Goal: Transaction & Acquisition: Purchase product/service

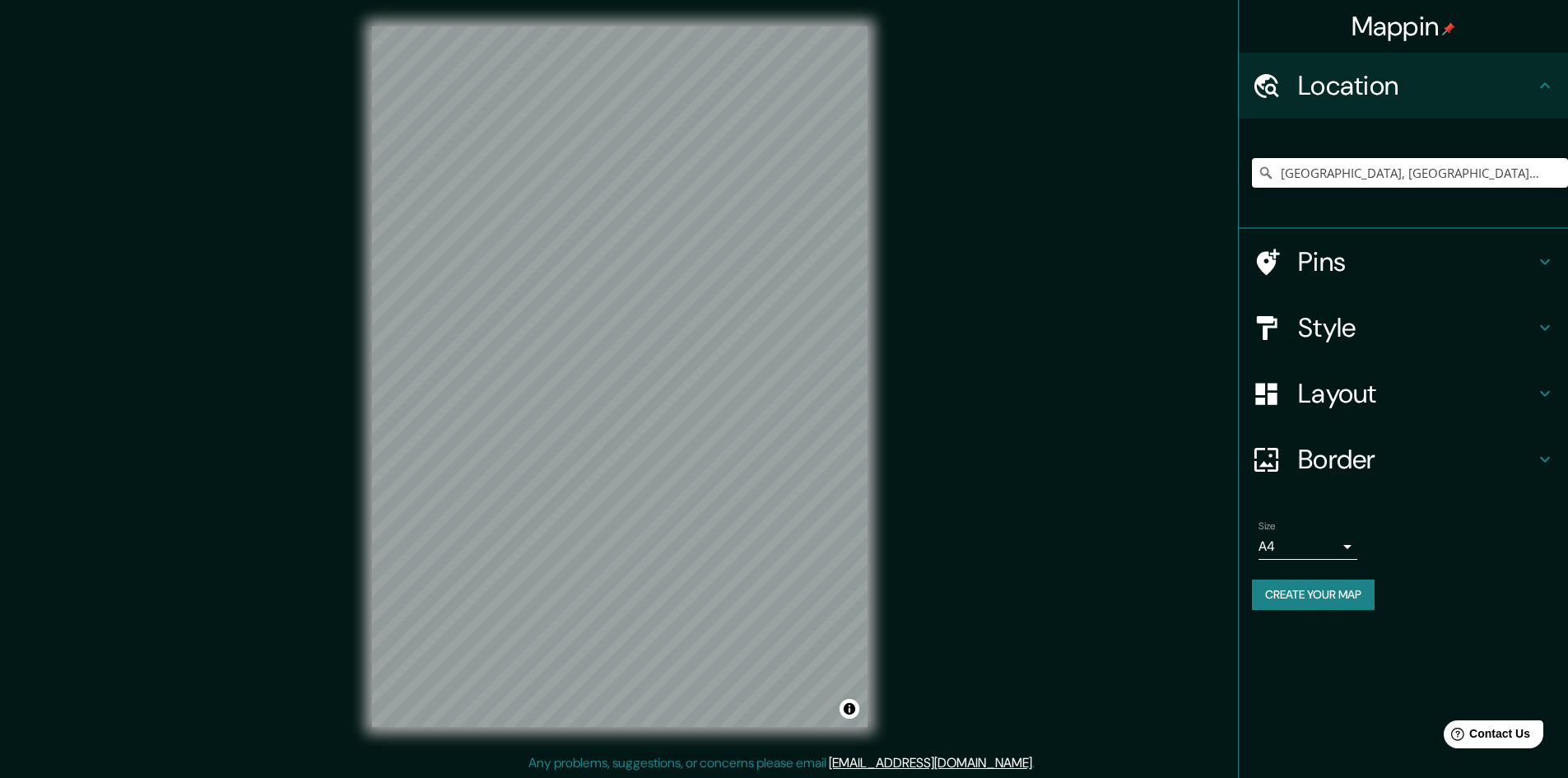
click at [1466, 166] on input "Medellín, Antioquia, Colombia" at bounding box center [1411, 173] width 316 height 29
click at [1365, 323] on h4 "Style" at bounding box center [1417, 328] width 237 height 33
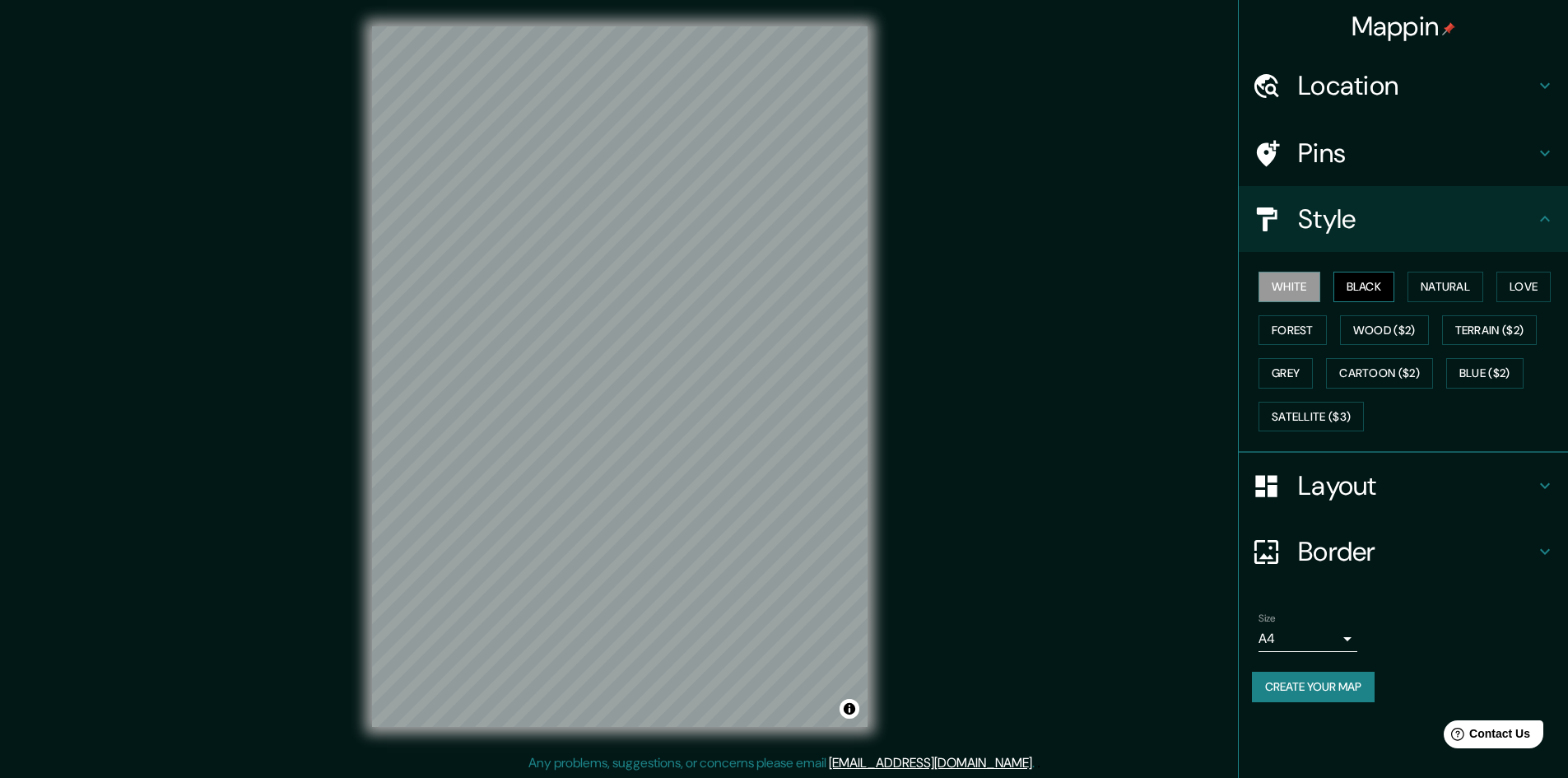
click at [1372, 281] on button "Black" at bounding box center [1363, 287] width 61 height 30
drag, startPoint x: 1311, startPoint y: 621, endPoint x: 1313, endPoint y: 633, distance: 12.2
click at [1312, 626] on div "Size A4 single" at bounding box center [1307, 632] width 98 height 40
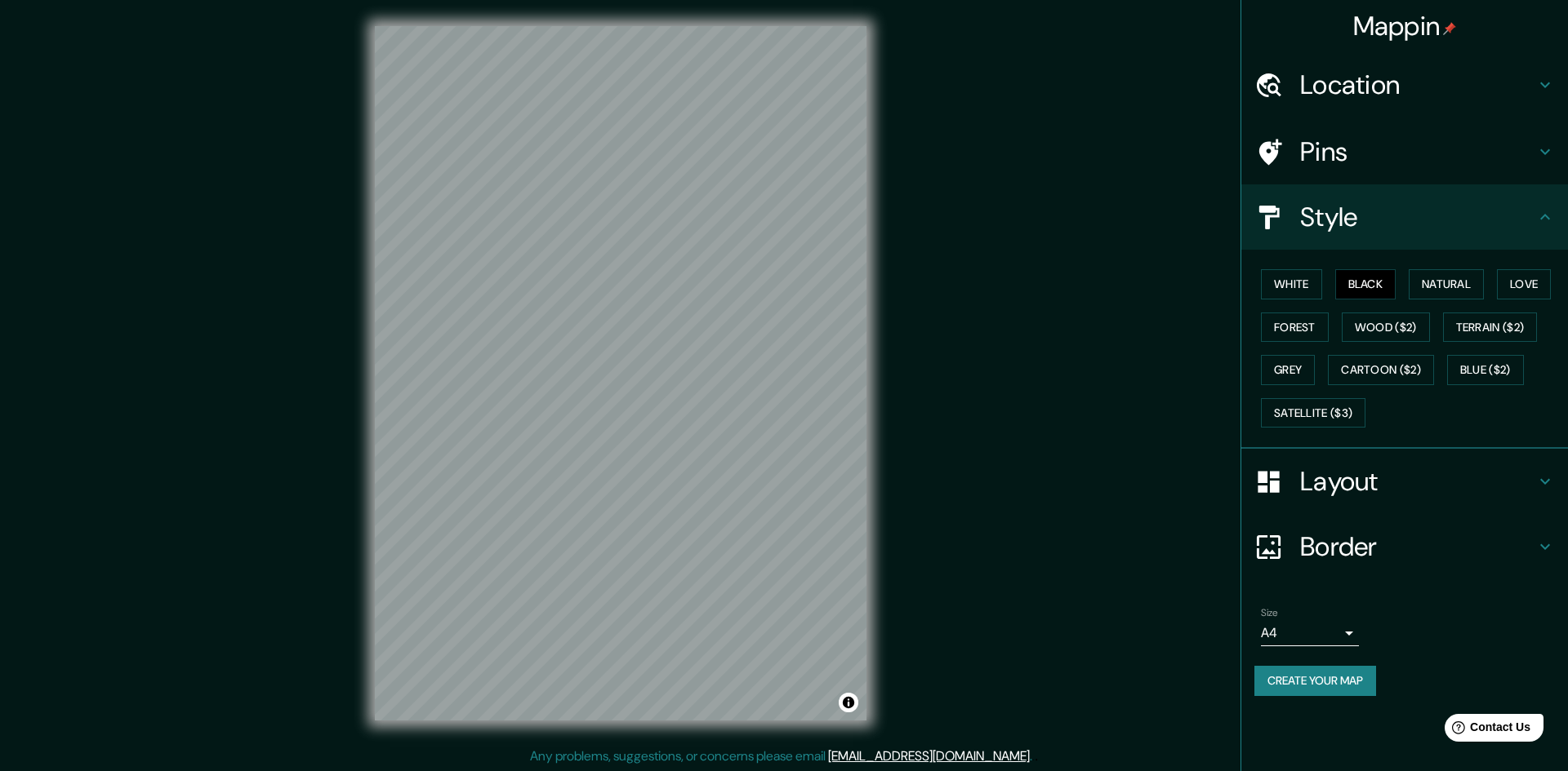
click at [1303, 628] on body "Mappin Location Medellín, Antioquia, Colombia Pins Style White Black Natural Lo…" at bounding box center [784, 386] width 1568 height 771
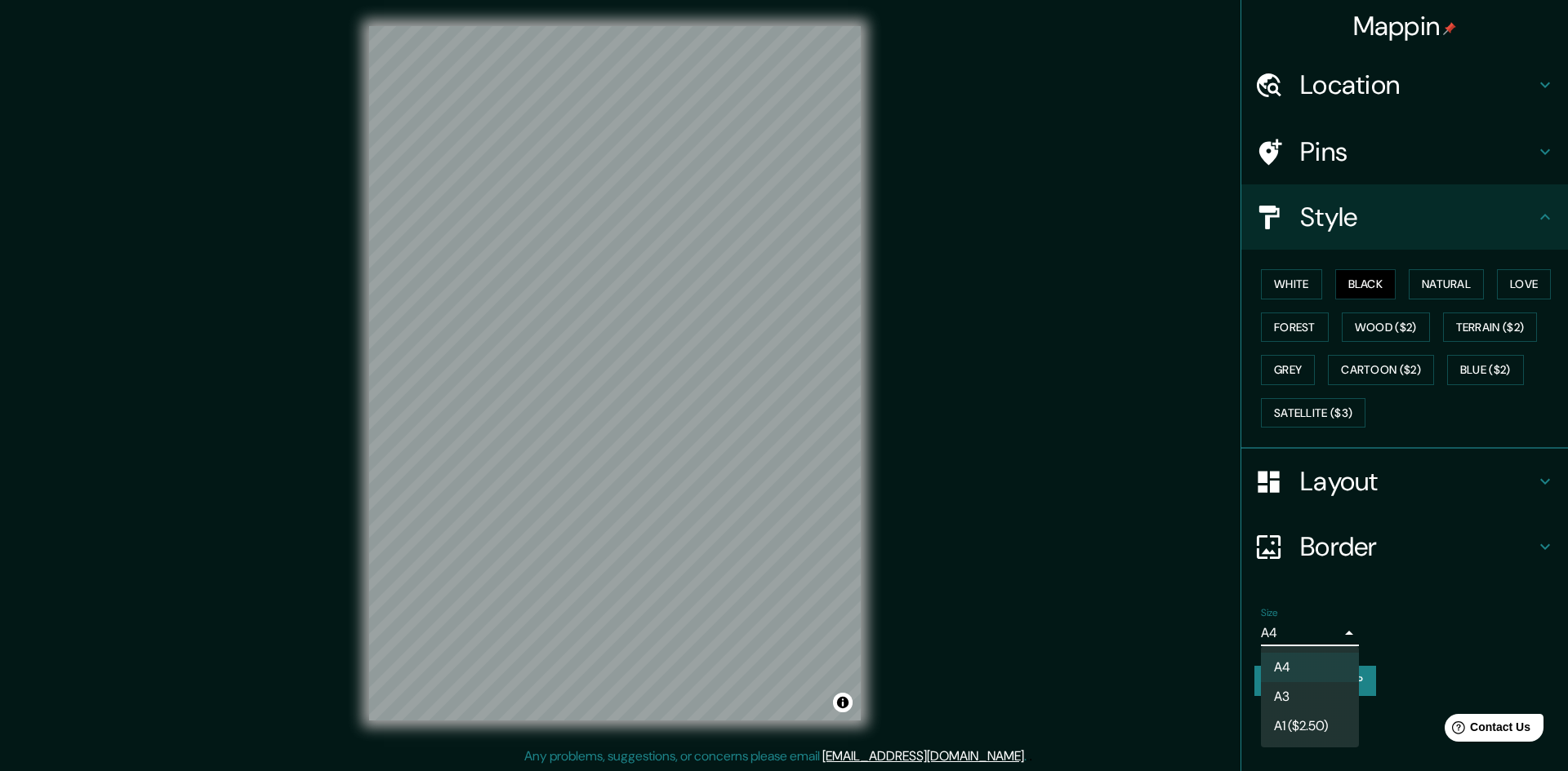
click at [1297, 687] on li "A3" at bounding box center [1309, 697] width 98 height 29
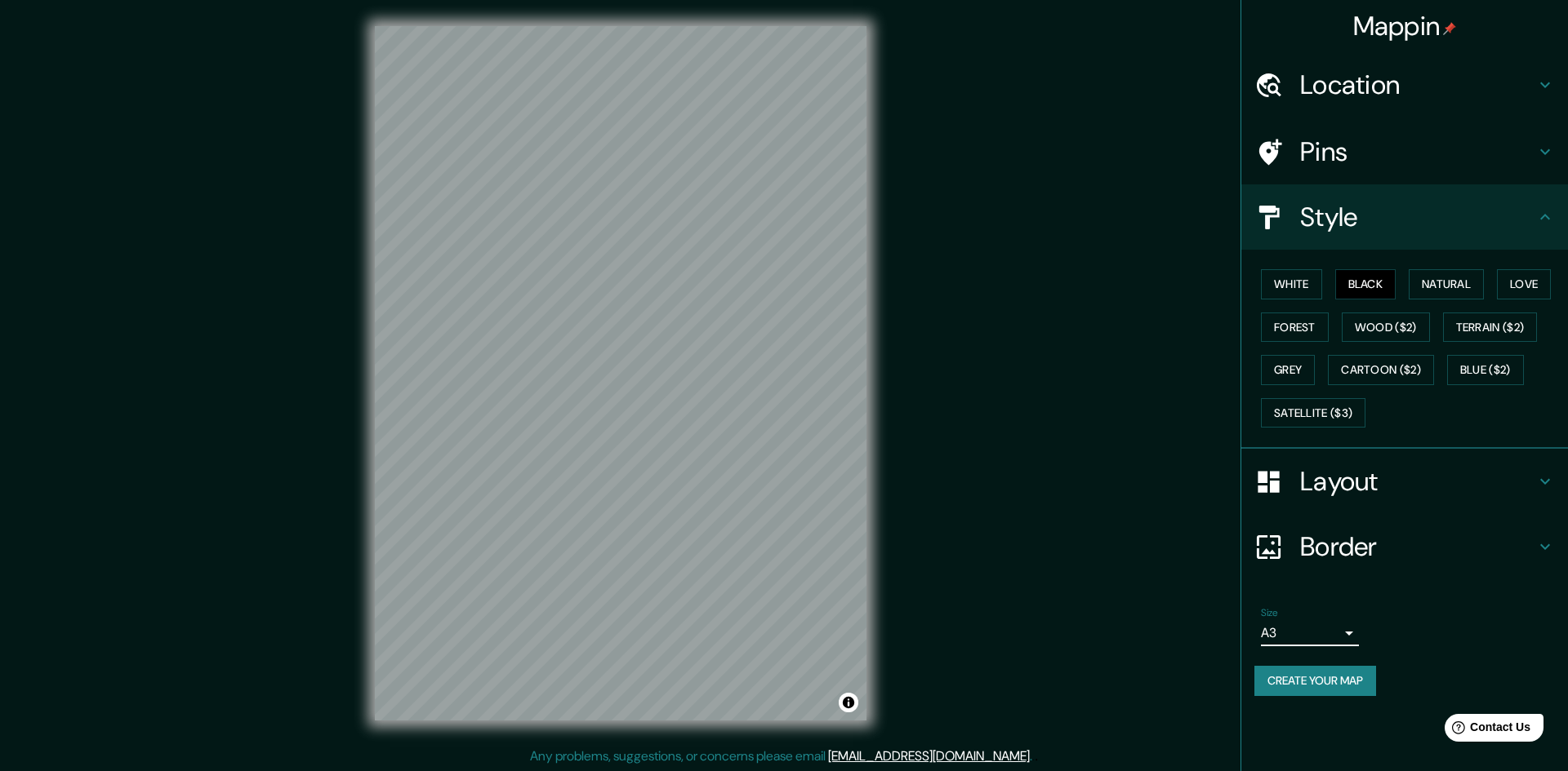
click at [1312, 624] on body "Mappin Location Medellín, Antioquia, Colombia Pins Style White Black Natural Lo…" at bounding box center [784, 386] width 1568 height 771
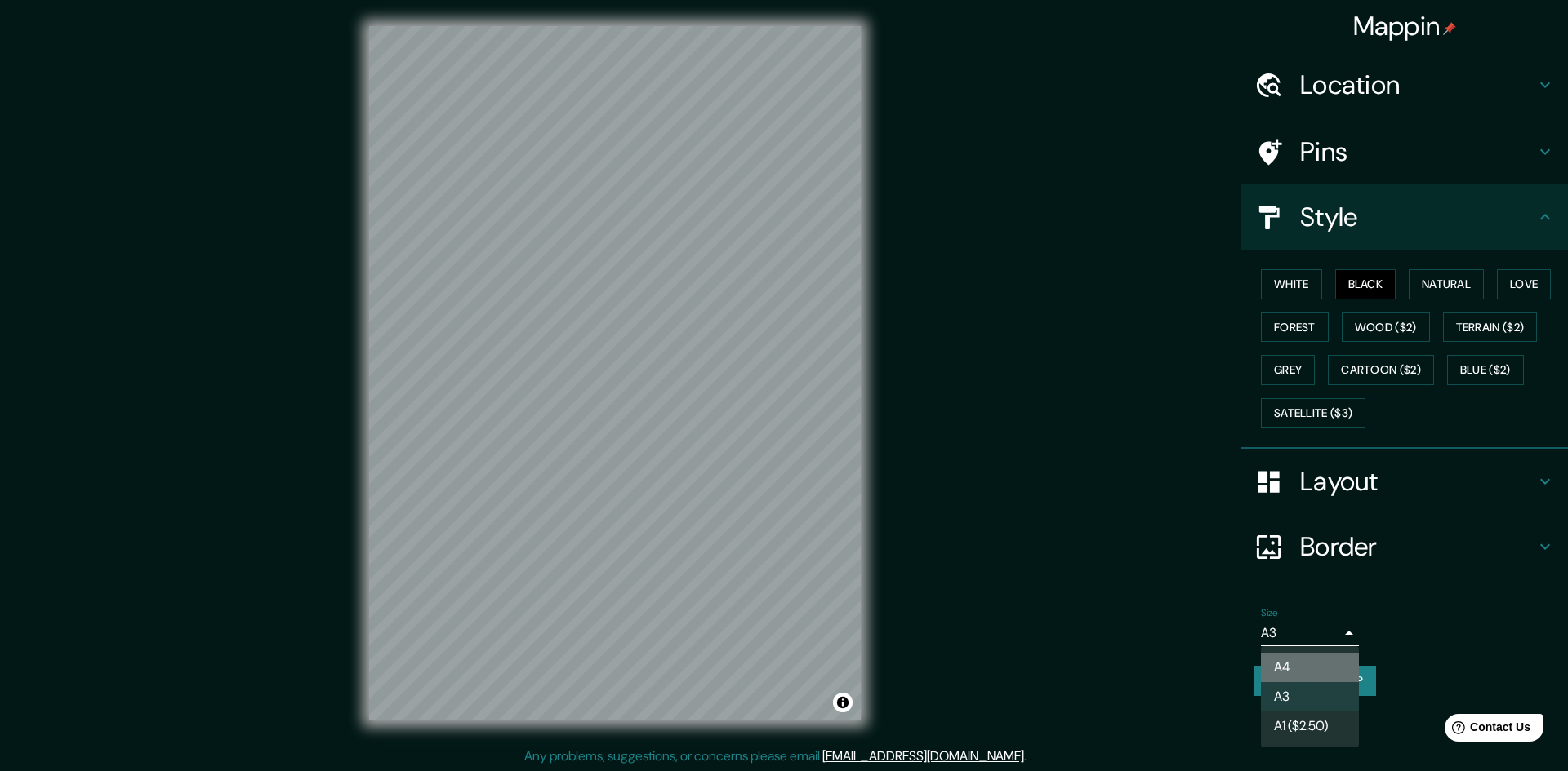
click at [1308, 660] on li "A4" at bounding box center [1309, 667] width 98 height 29
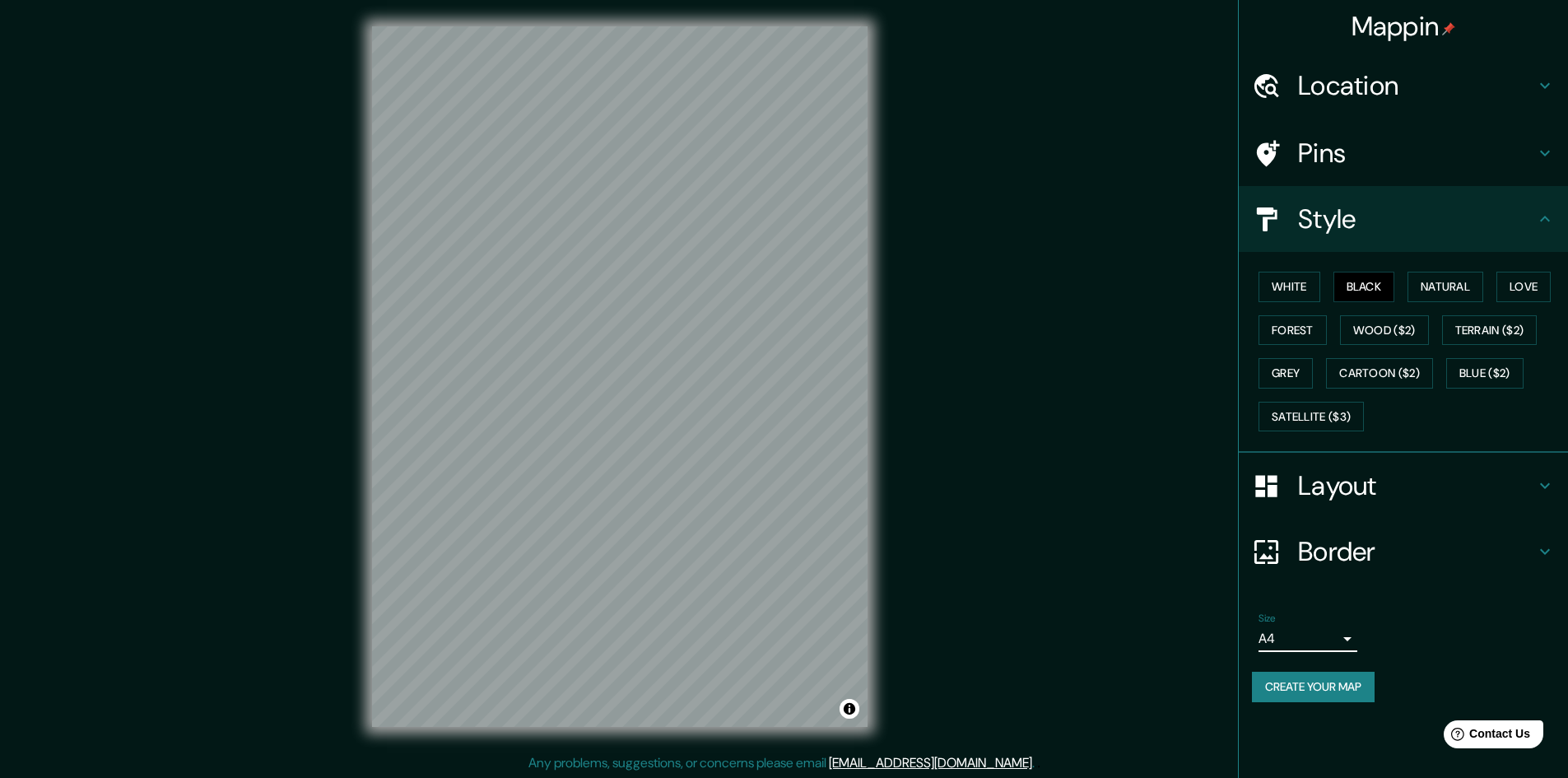
click at [1337, 575] on div "Border" at bounding box center [1403, 552] width 329 height 66
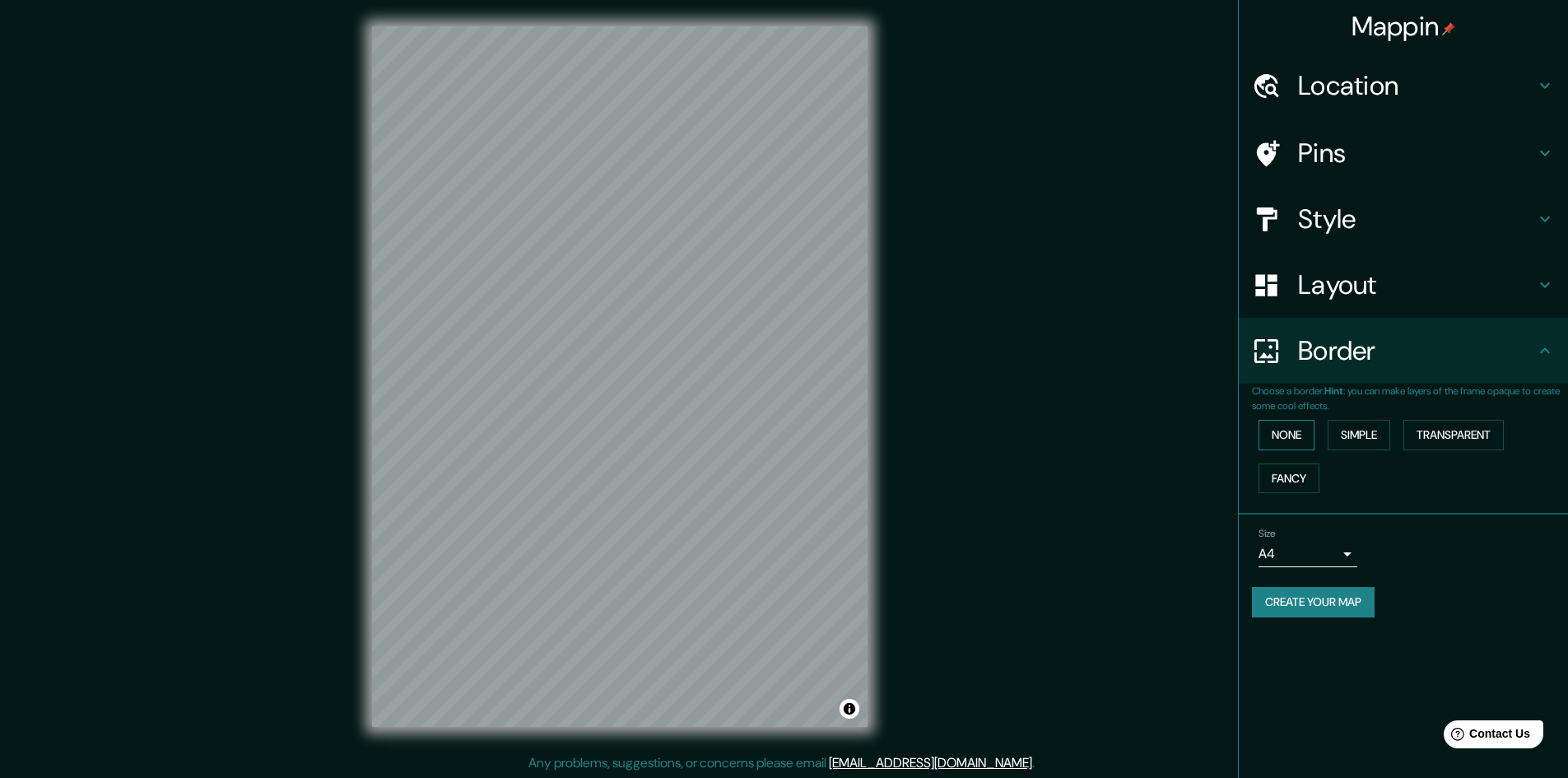
click at [1301, 440] on button "None" at bounding box center [1286, 435] width 56 height 30
click at [1307, 484] on button "Fancy" at bounding box center [1289, 479] width 61 height 30
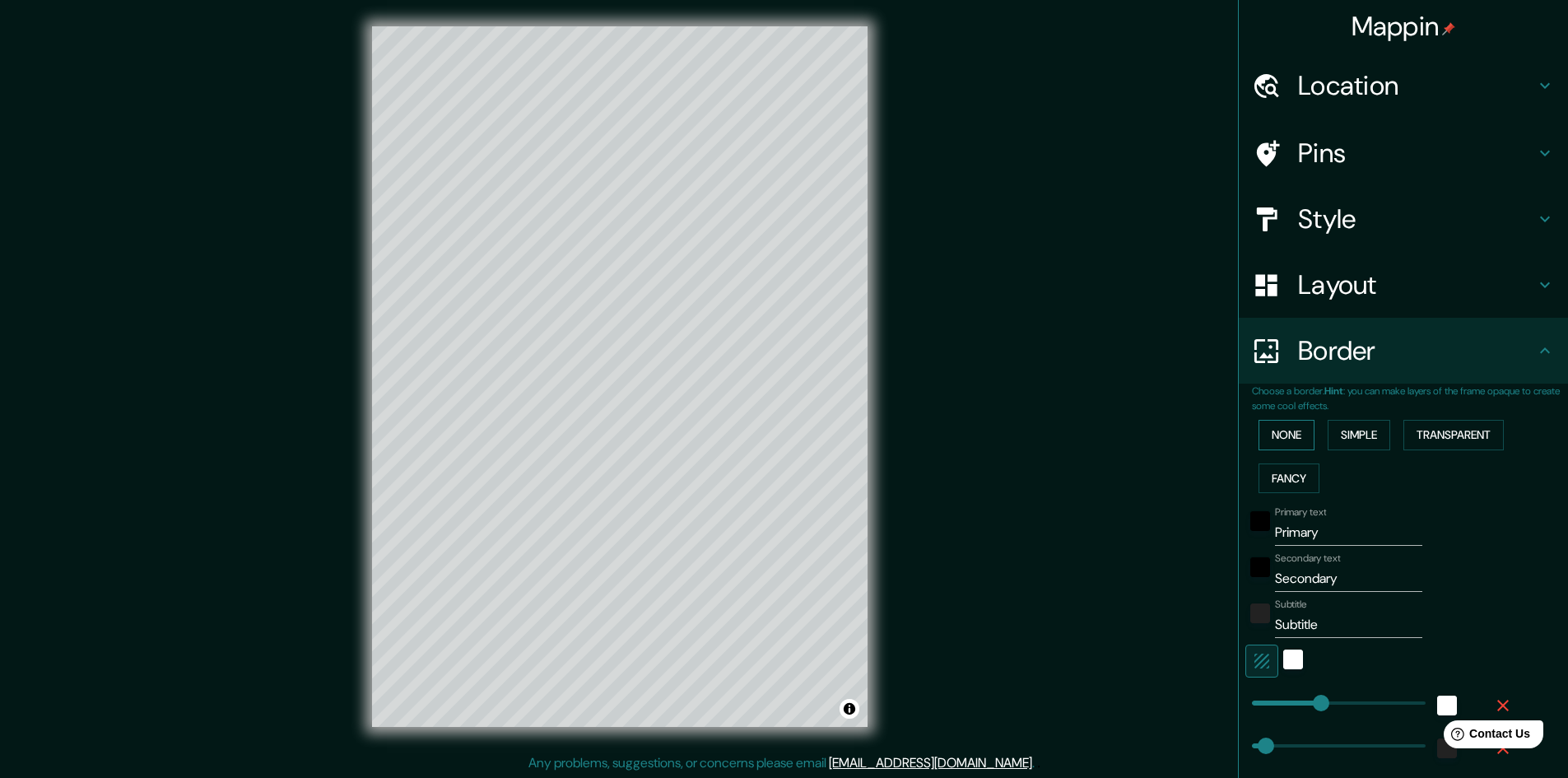
click at [1293, 440] on button "None" at bounding box center [1286, 435] width 56 height 30
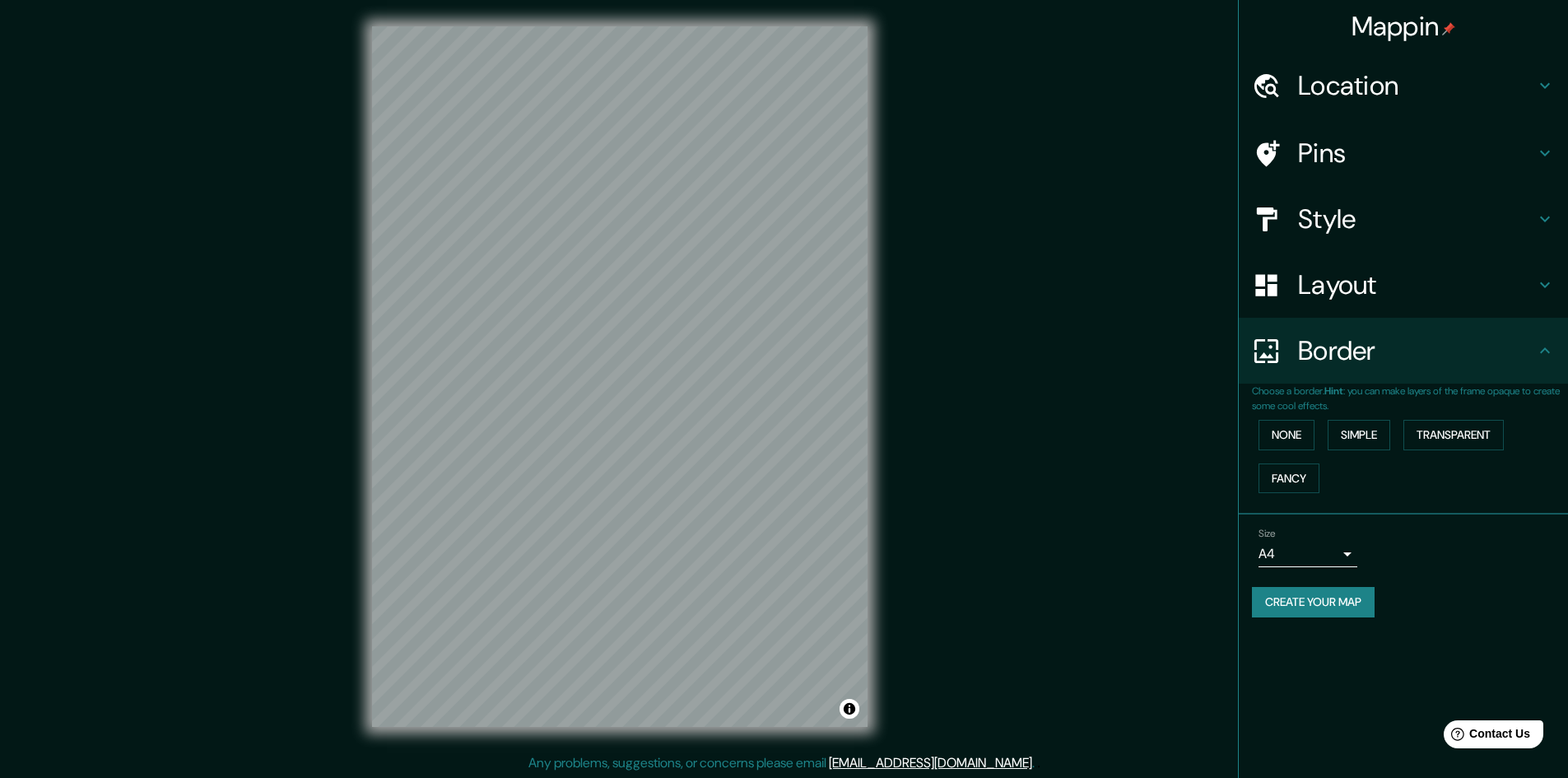
click at [1321, 350] on h4 "Border" at bounding box center [1417, 350] width 237 height 33
click at [1349, 298] on h4 "Layout" at bounding box center [1417, 285] width 237 height 33
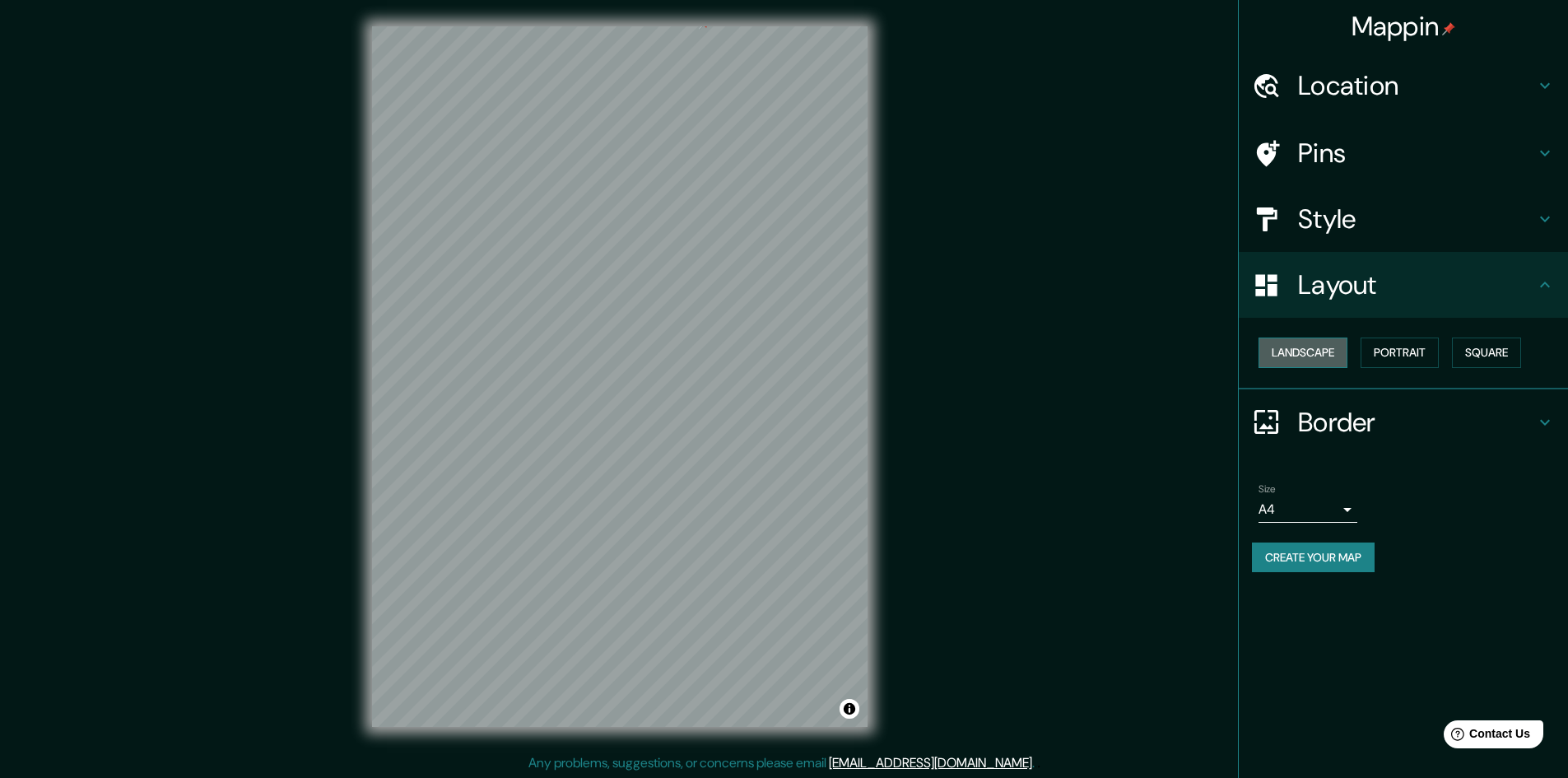
click at [1325, 344] on button "Landscape" at bounding box center [1303, 353] width 89 height 30
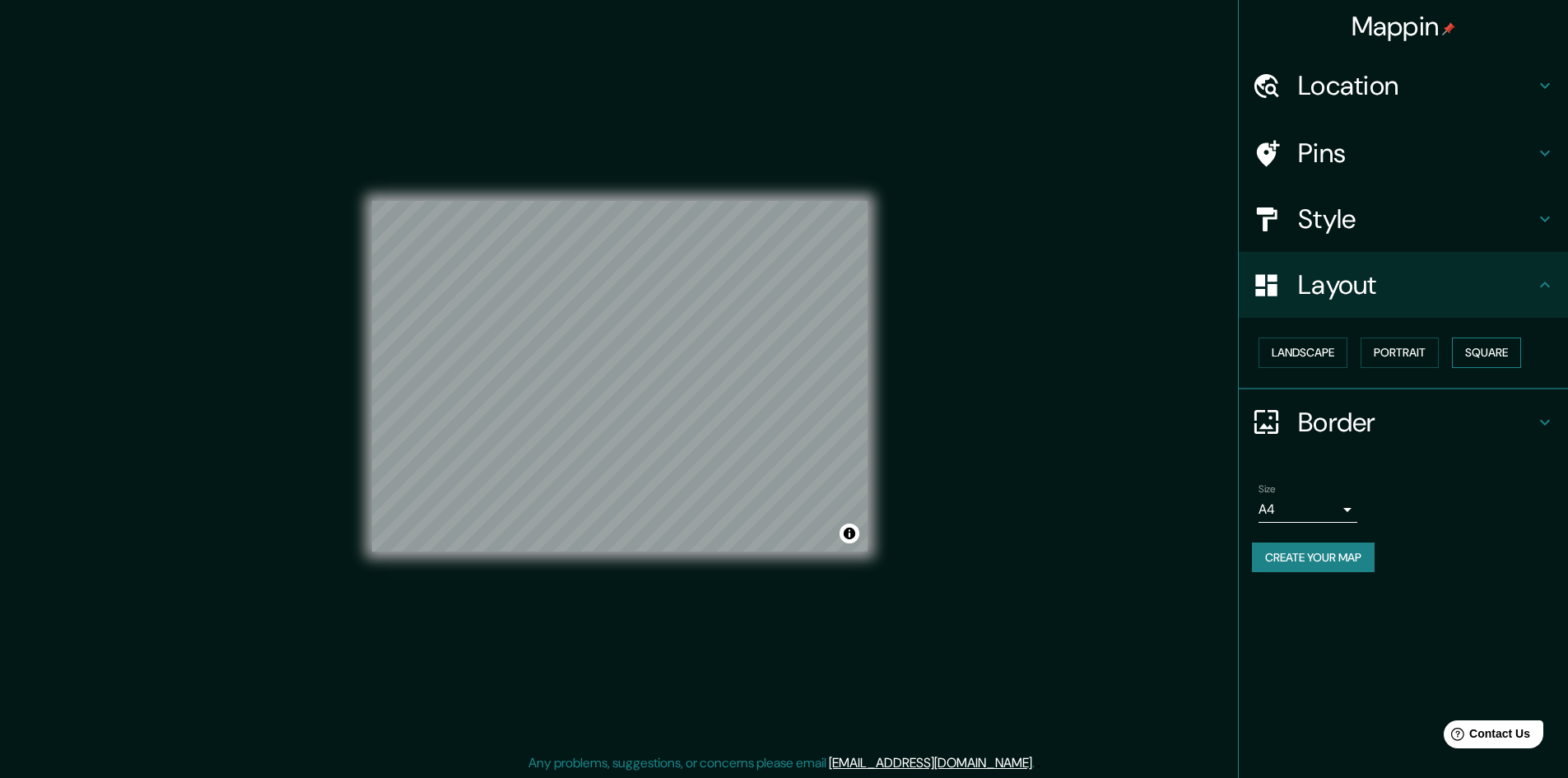
click at [1498, 356] on button "Square" at bounding box center [1486, 353] width 69 height 30
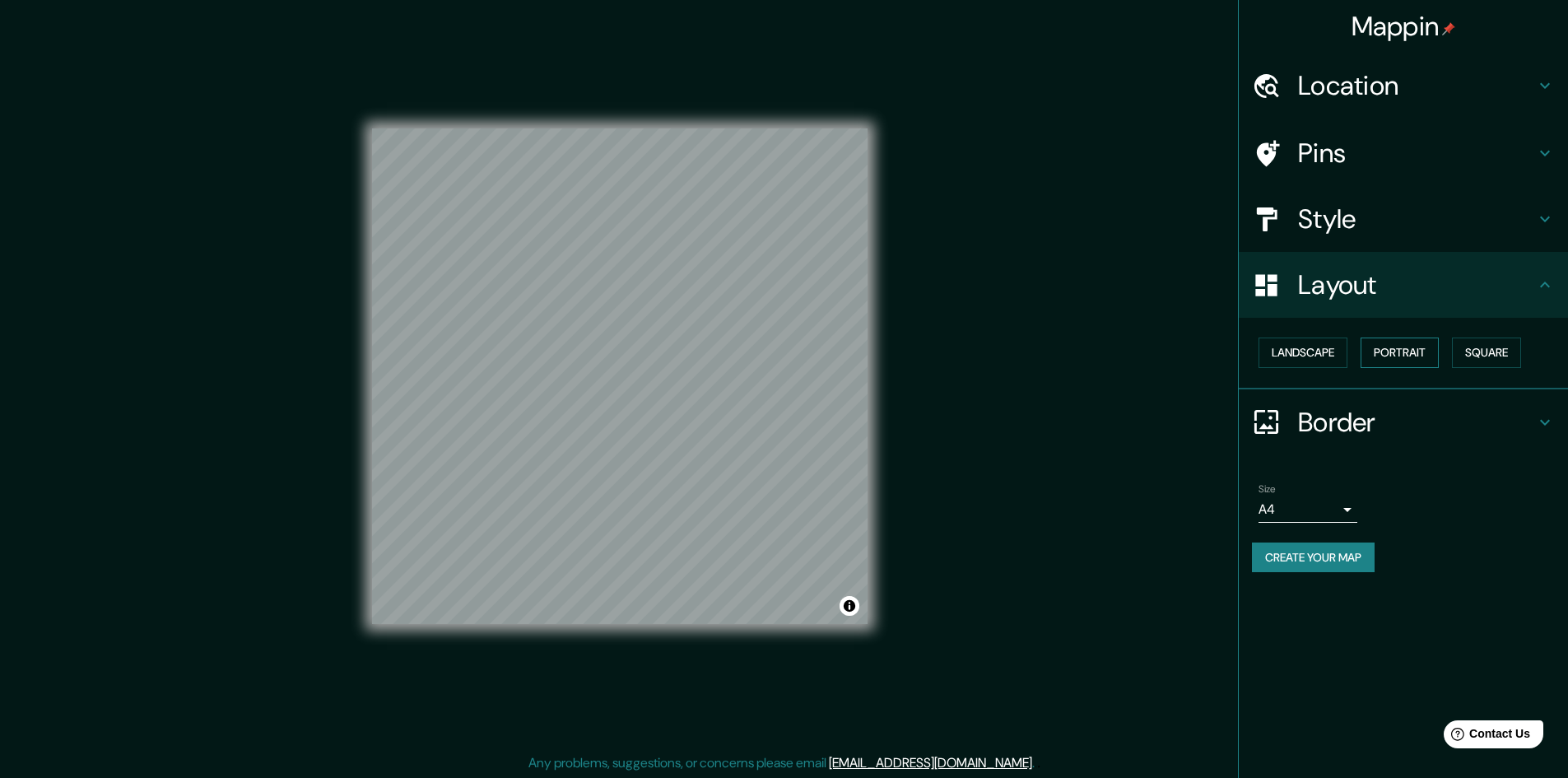
click at [1404, 343] on button "Portrait" at bounding box center [1400, 353] width 78 height 30
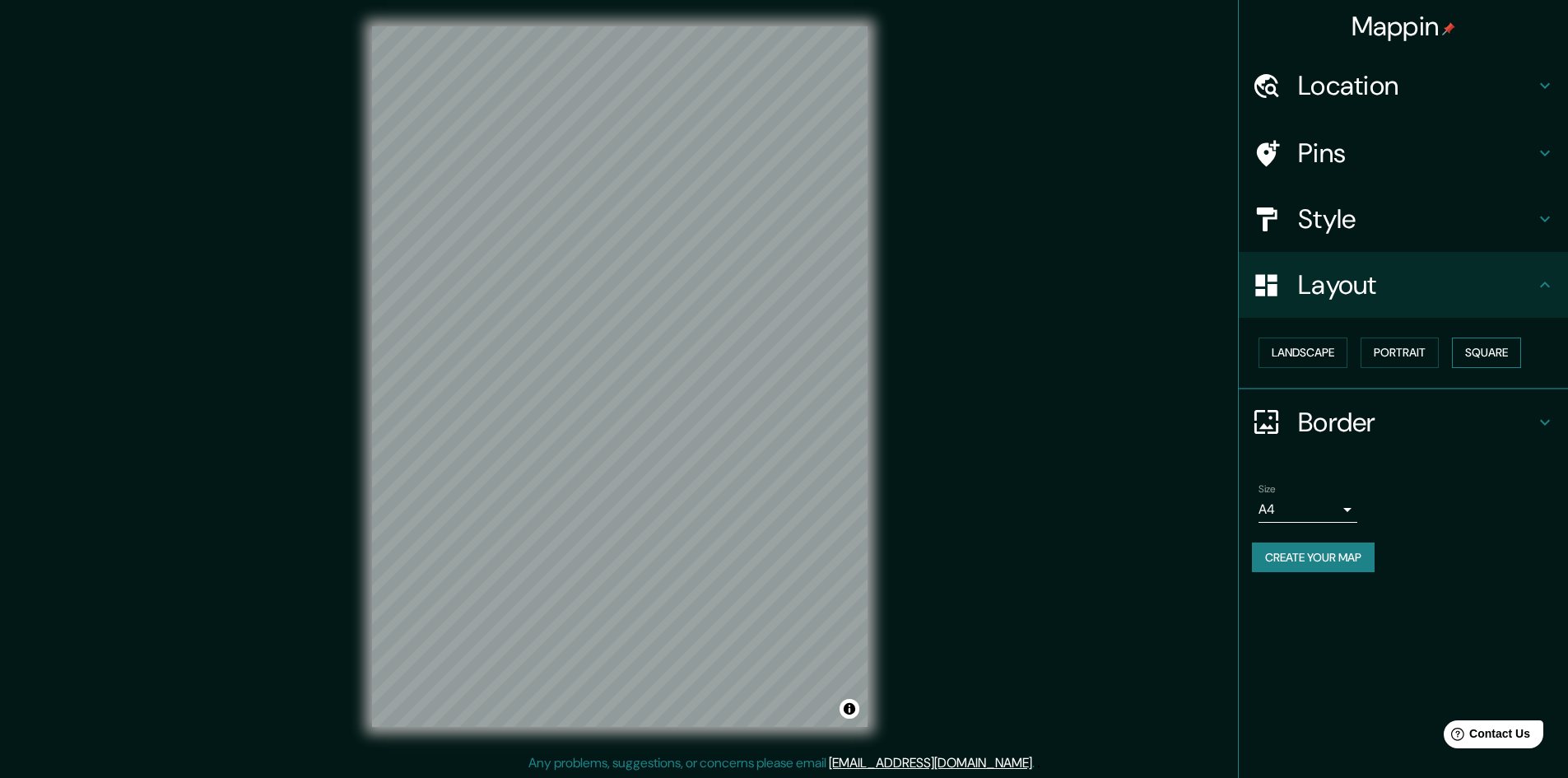
click at [1511, 350] on button "Square" at bounding box center [1486, 353] width 69 height 30
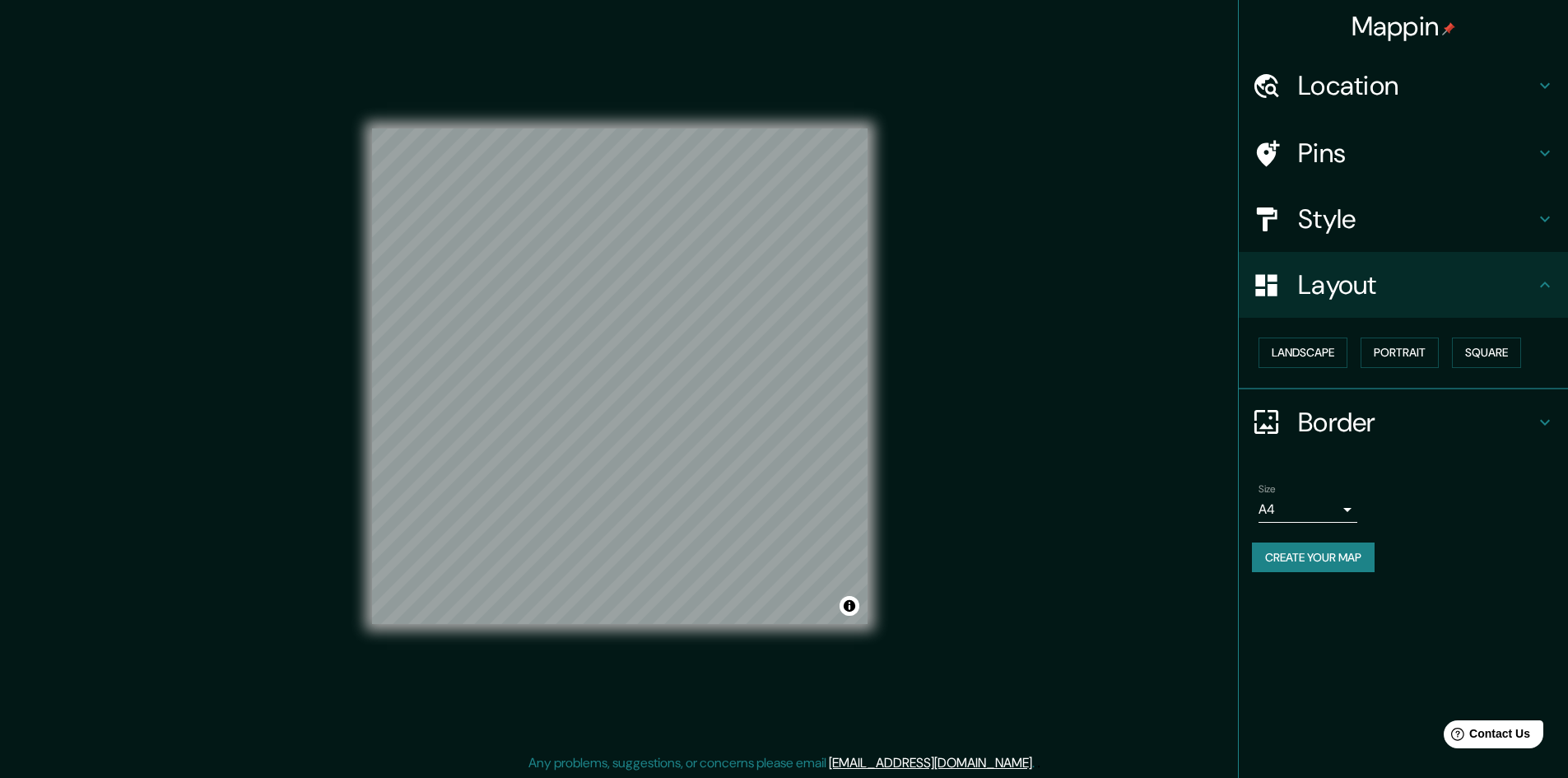
click at [1319, 200] on div "Style" at bounding box center [1403, 219] width 329 height 66
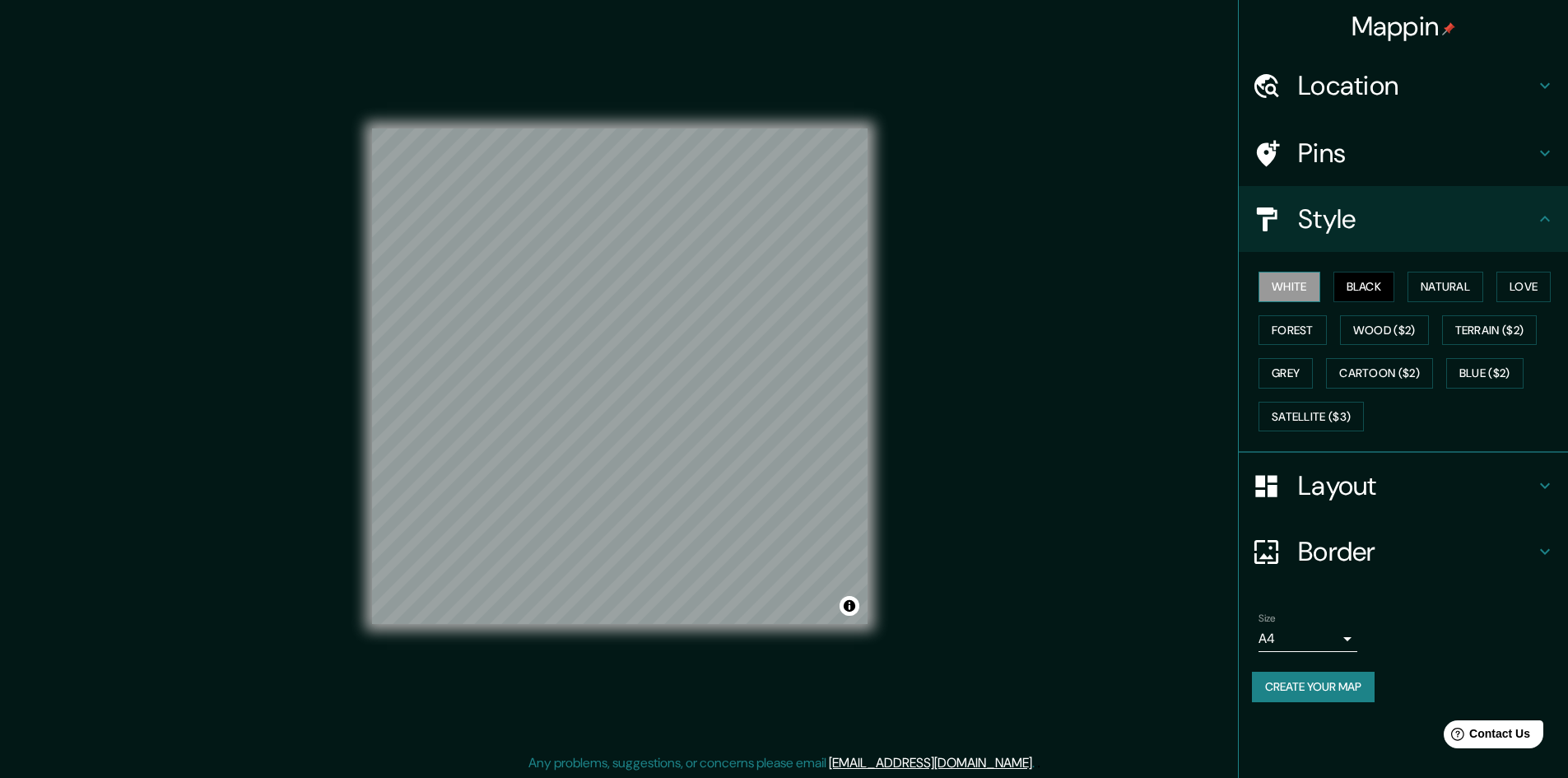
click at [1293, 280] on button "White" at bounding box center [1289, 287] width 61 height 30
click at [1368, 274] on button "Black" at bounding box center [1363, 287] width 61 height 30
click at [1448, 285] on button "Natural" at bounding box center [1445, 287] width 76 height 30
click at [1507, 285] on button "Love" at bounding box center [1523, 287] width 55 height 30
click at [1300, 330] on button "Forest" at bounding box center [1292, 331] width 68 height 30
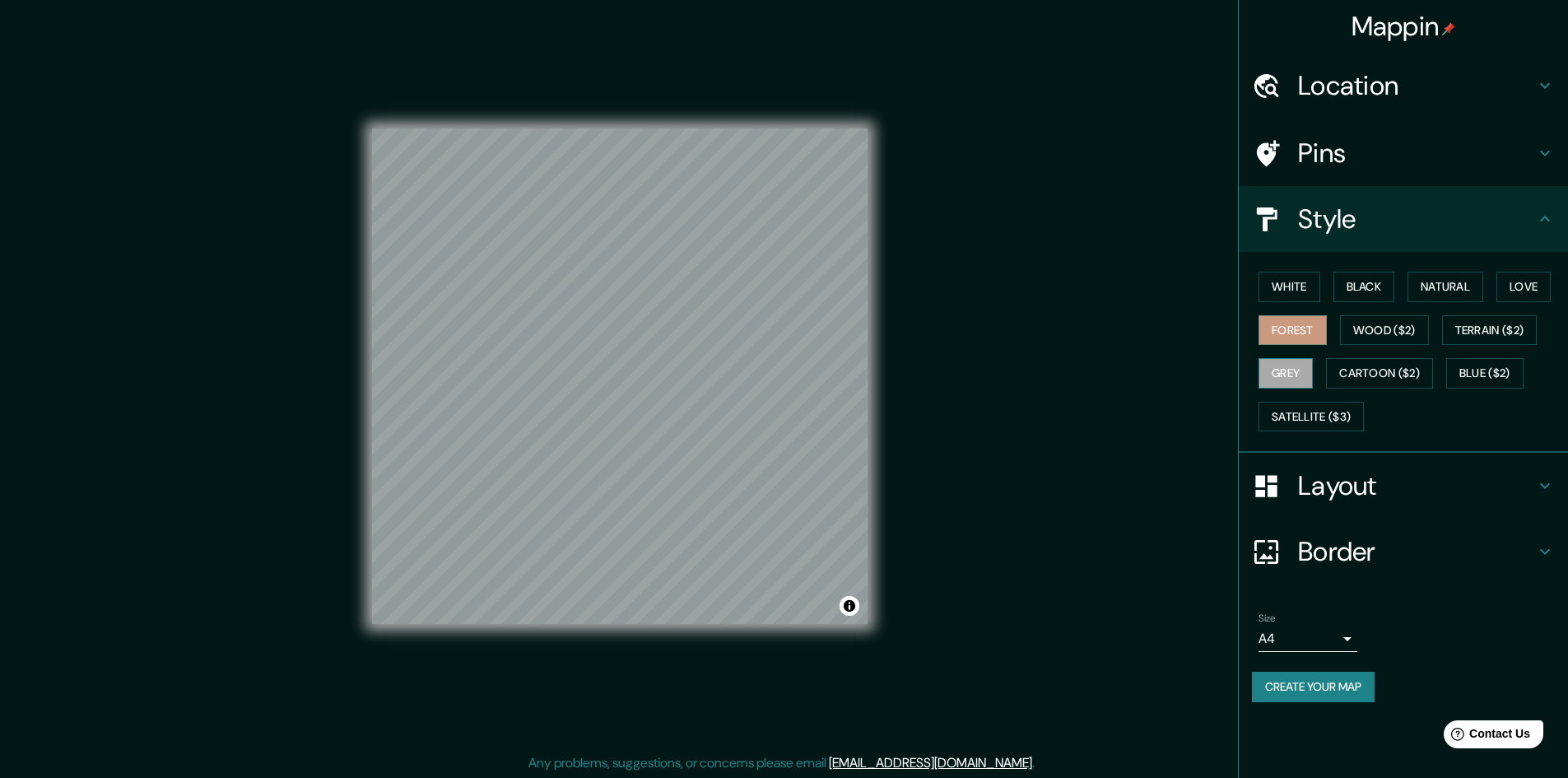
click at [1285, 365] on button "Grey" at bounding box center [1285, 373] width 55 height 30
click at [1352, 365] on button "Cartoon ($2)" at bounding box center [1379, 373] width 107 height 30
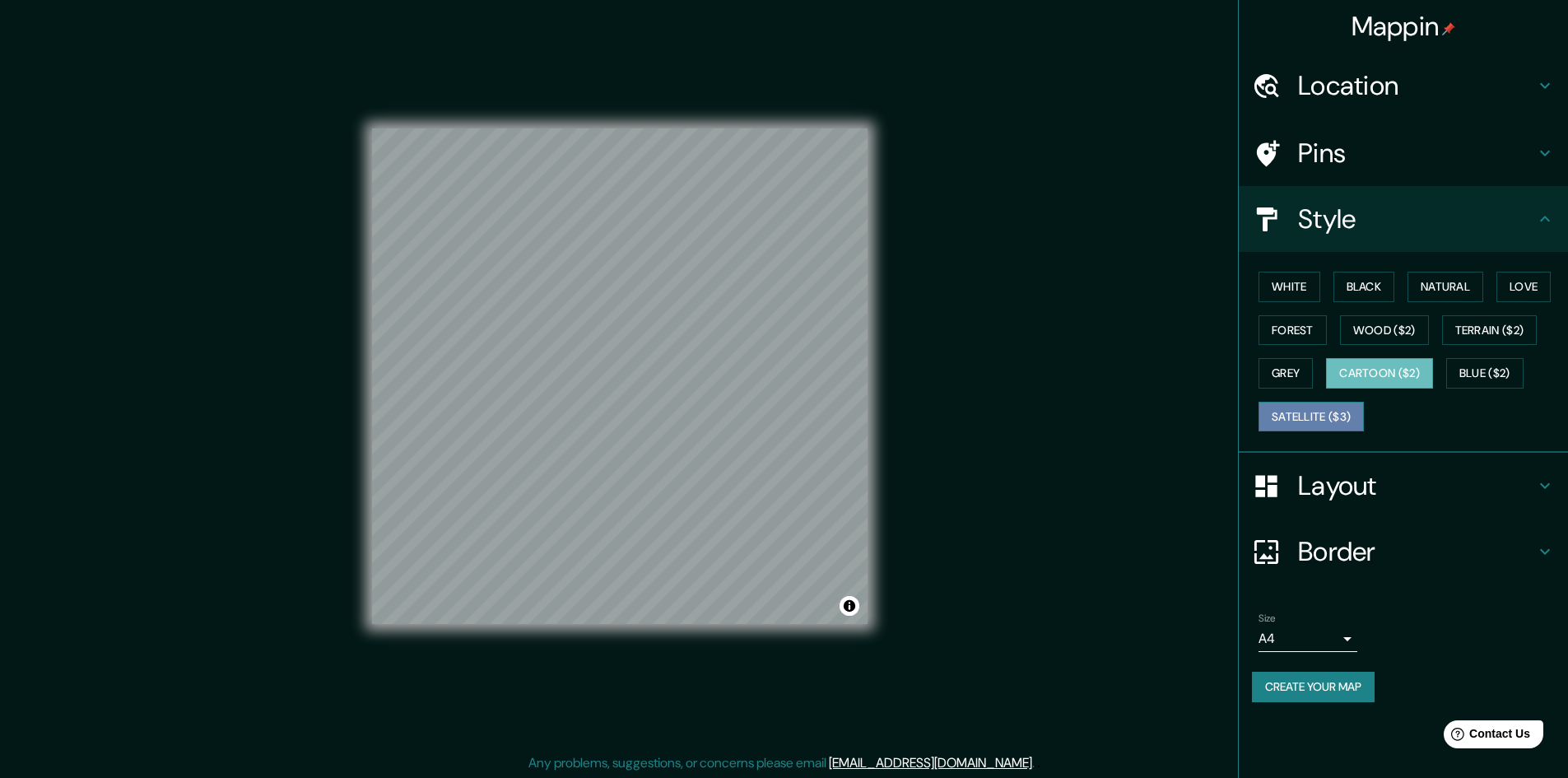
click at [1316, 406] on button "Satellite ($3)" at bounding box center [1310, 417] width 105 height 30
click at [1307, 330] on button "Forest" at bounding box center [1292, 331] width 68 height 30
click at [1345, 276] on button "Black" at bounding box center [1363, 287] width 61 height 30
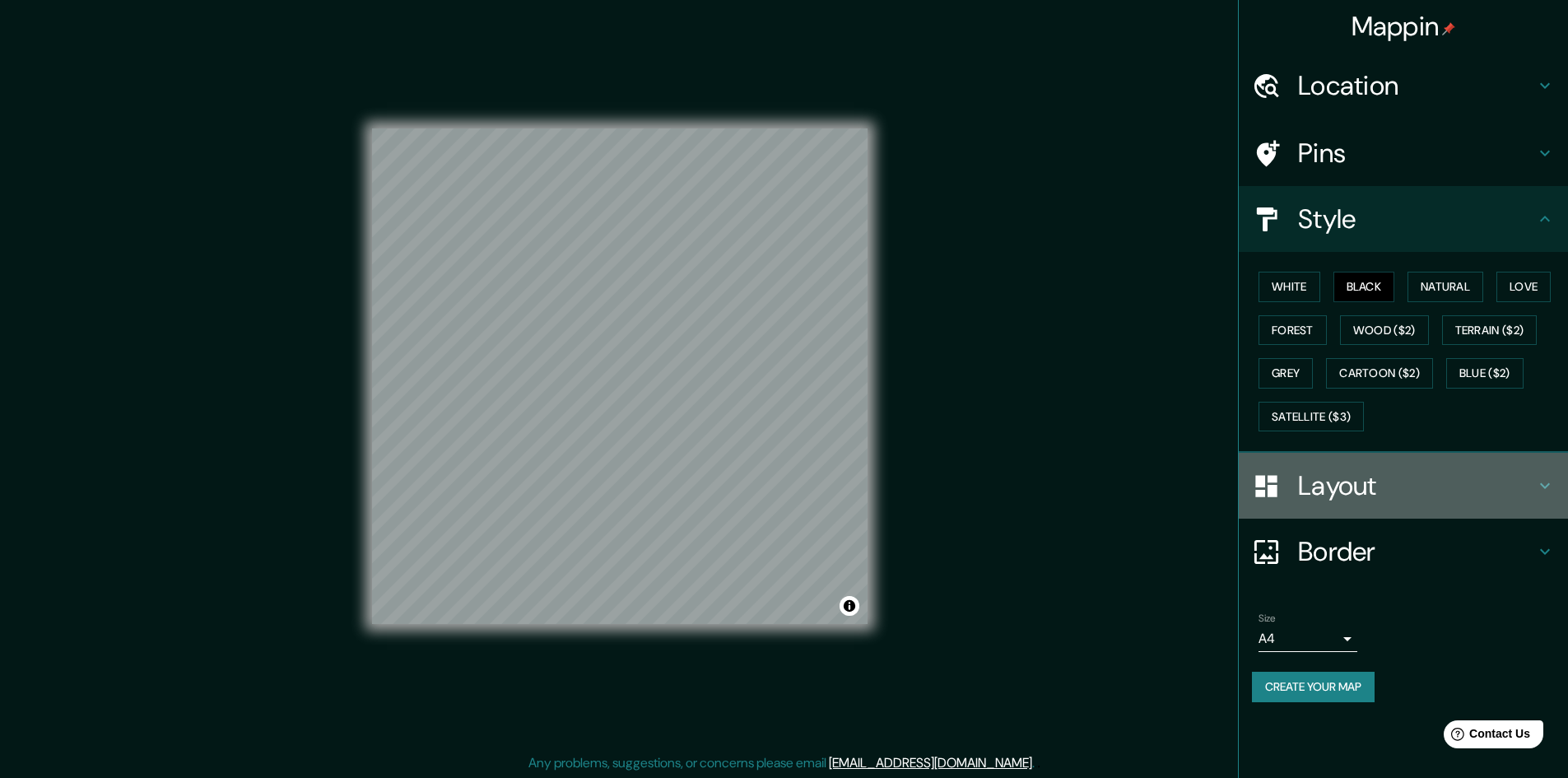
click at [1324, 483] on h4 "Layout" at bounding box center [1417, 485] width 237 height 33
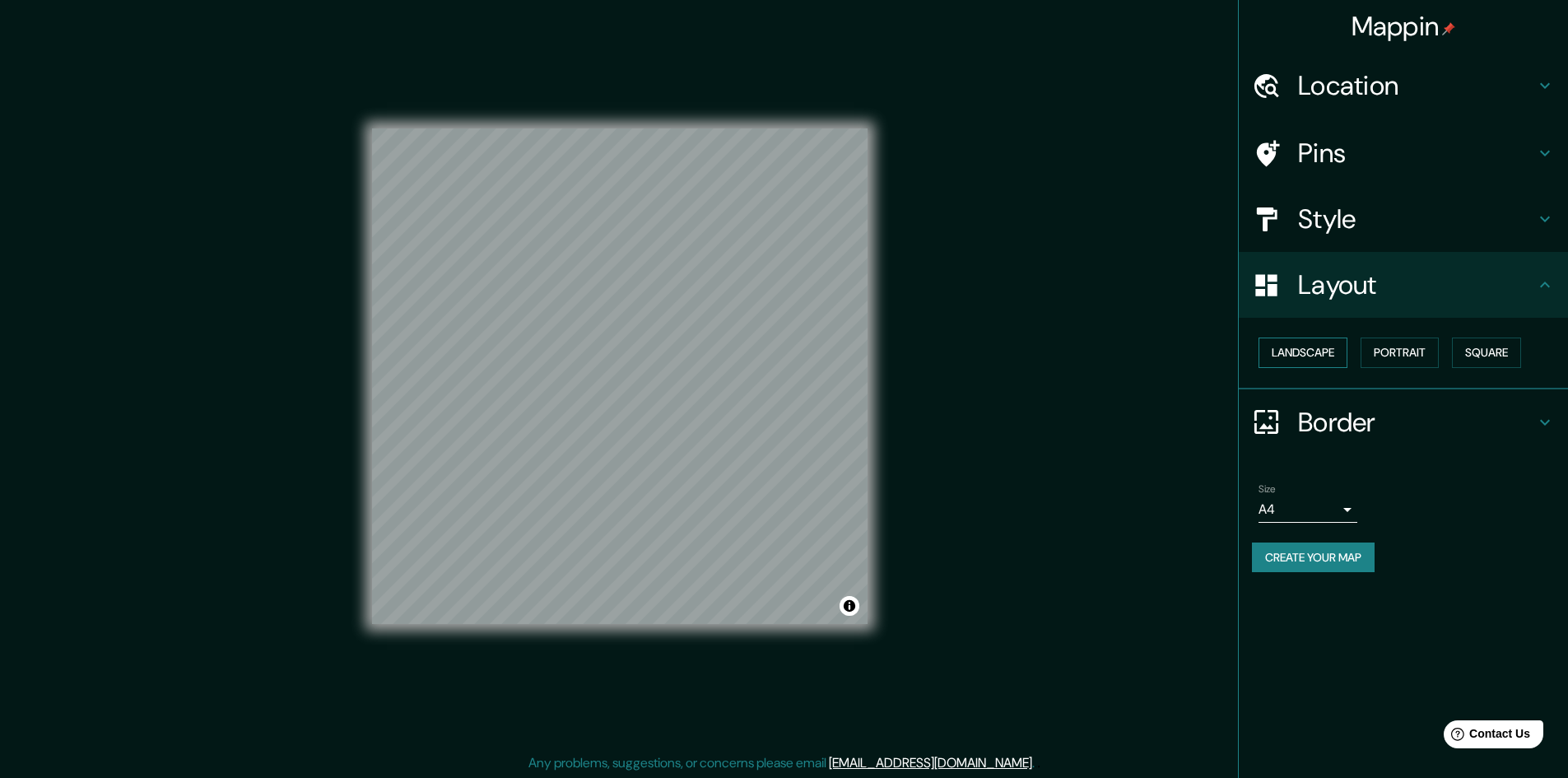
click at [1332, 352] on button "Landscape" at bounding box center [1303, 353] width 89 height 30
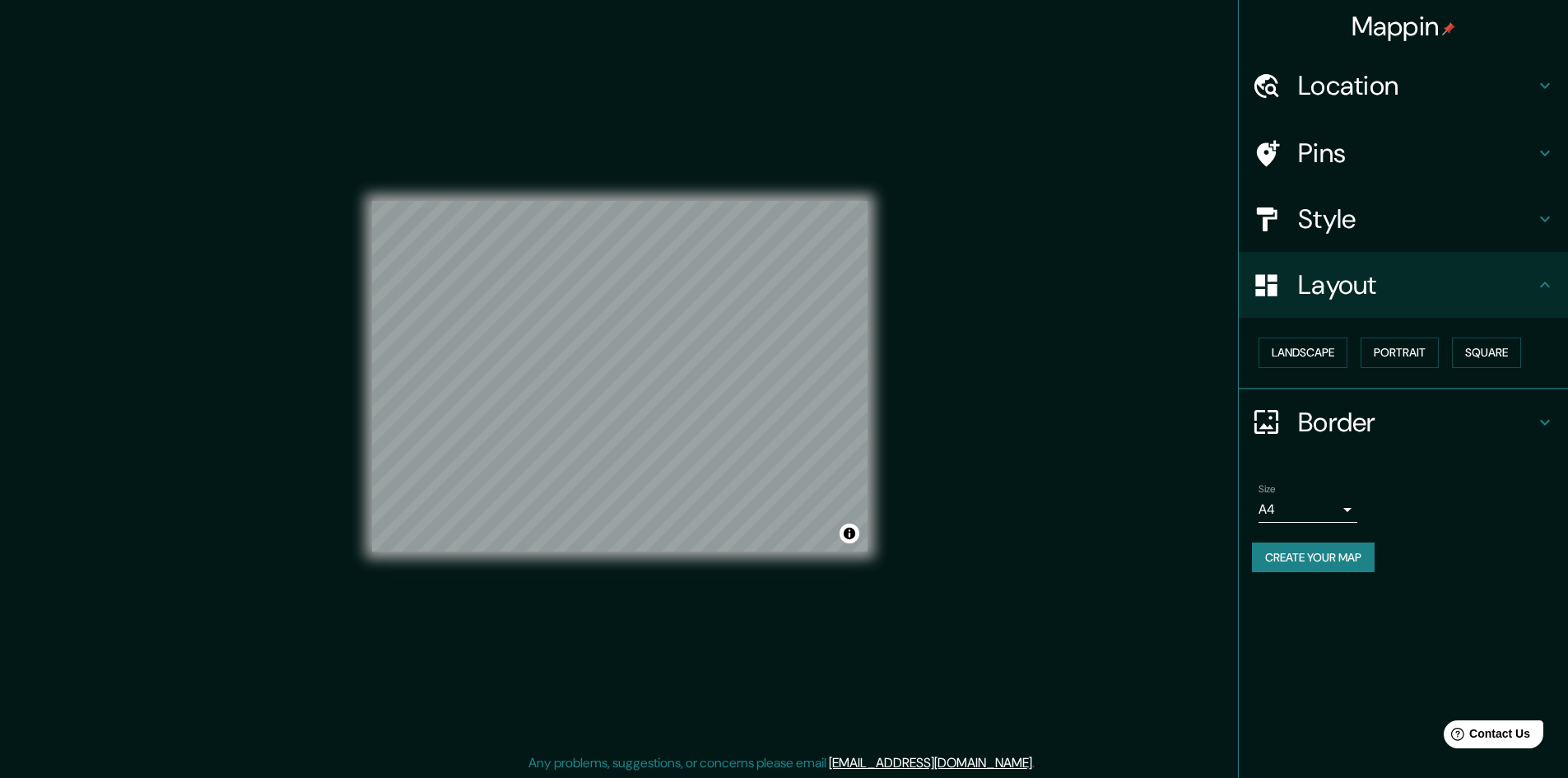
click at [884, 386] on div "© Mapbox © OpenStreetMap Improve this map" at bounding box center [619, 376] width 548 height 754
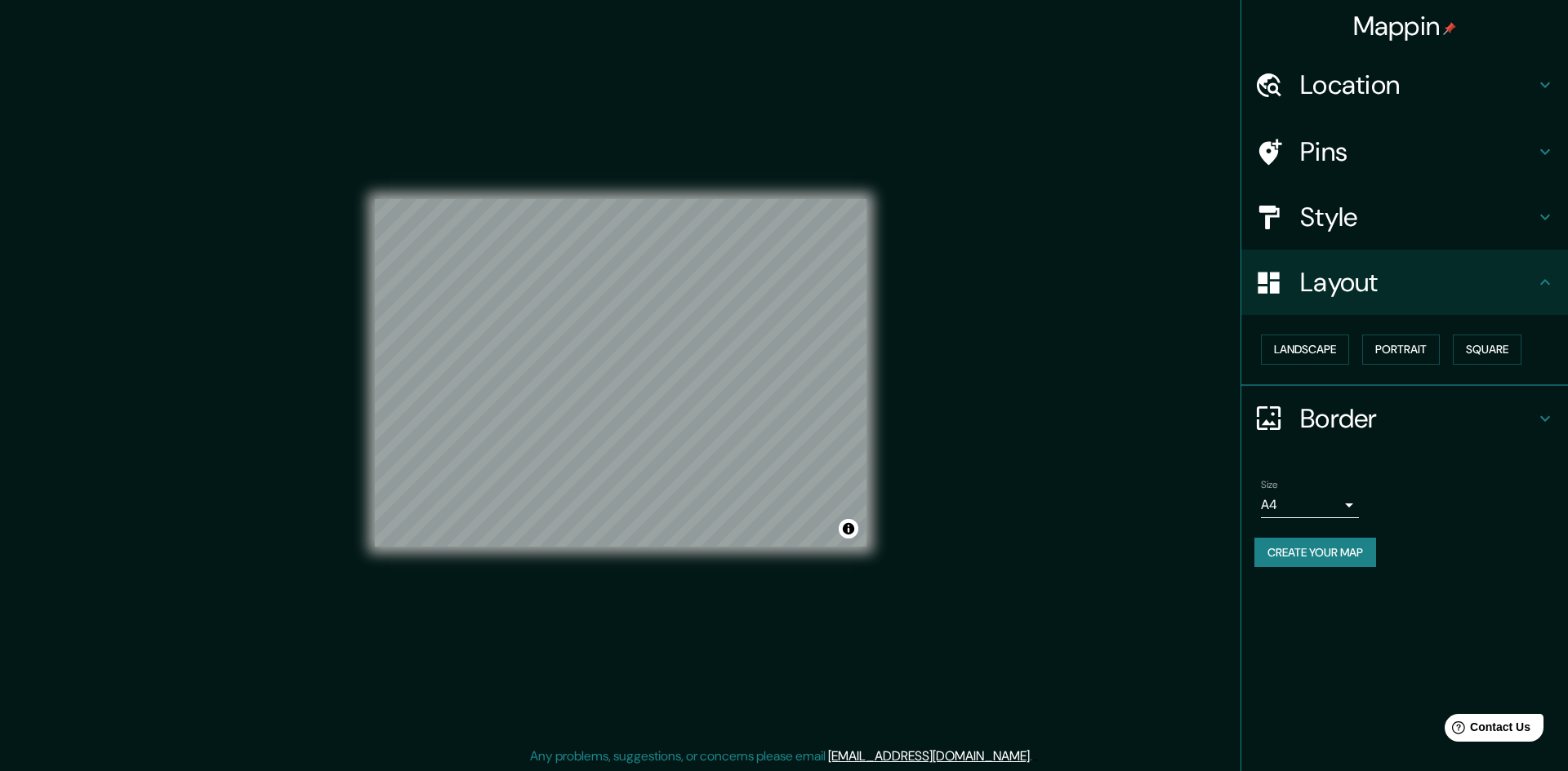
click at [1317, 494] on body "Mappin Location Medellín, Antioquia, Colombia Pins Style Layout Landscape Portr…" at bounding box center [784, 386] width 1568 height 771
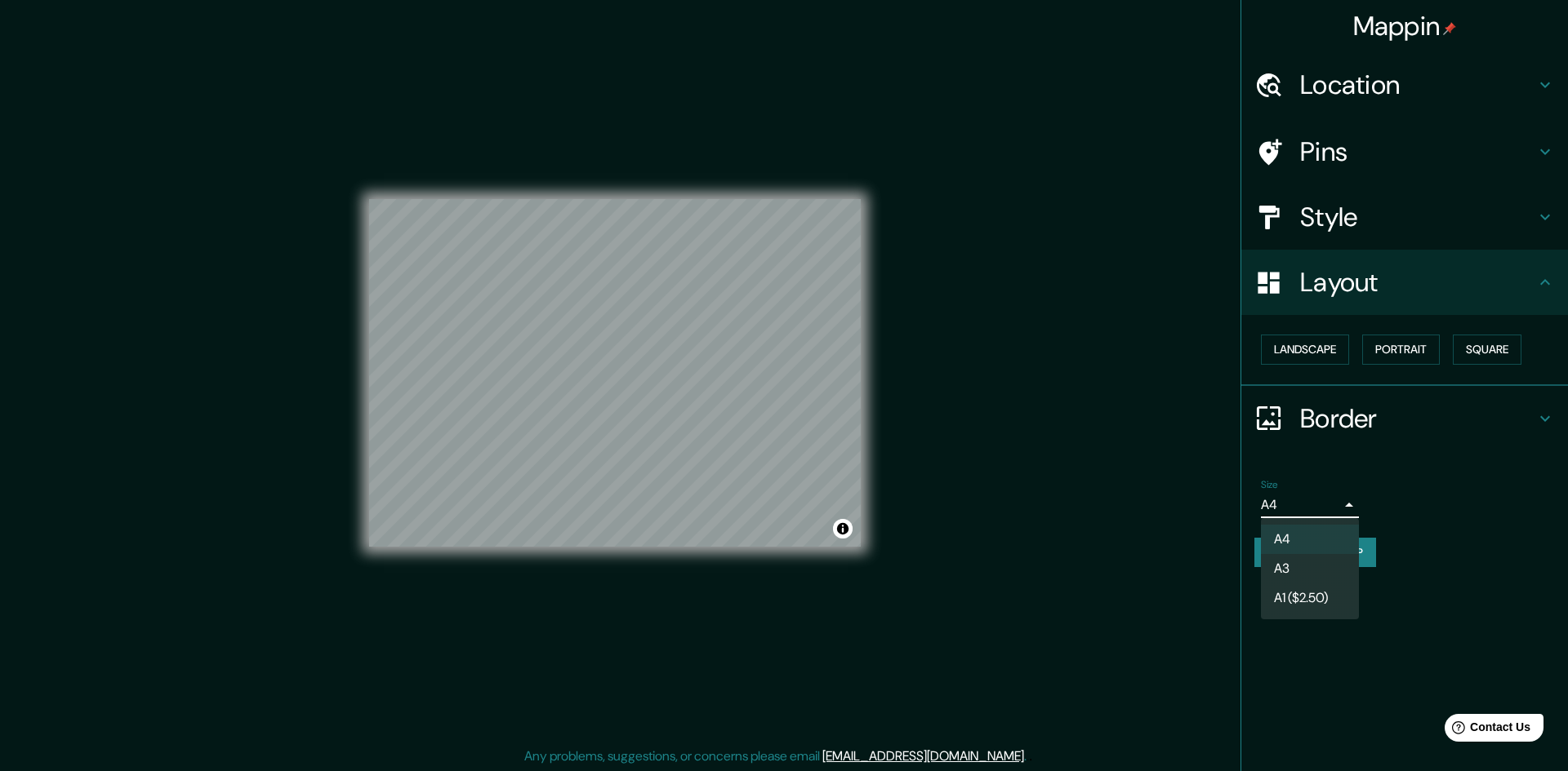
click at [1317, 579] on li "A3" at bounding box center [1309, 568] width 98 height 29
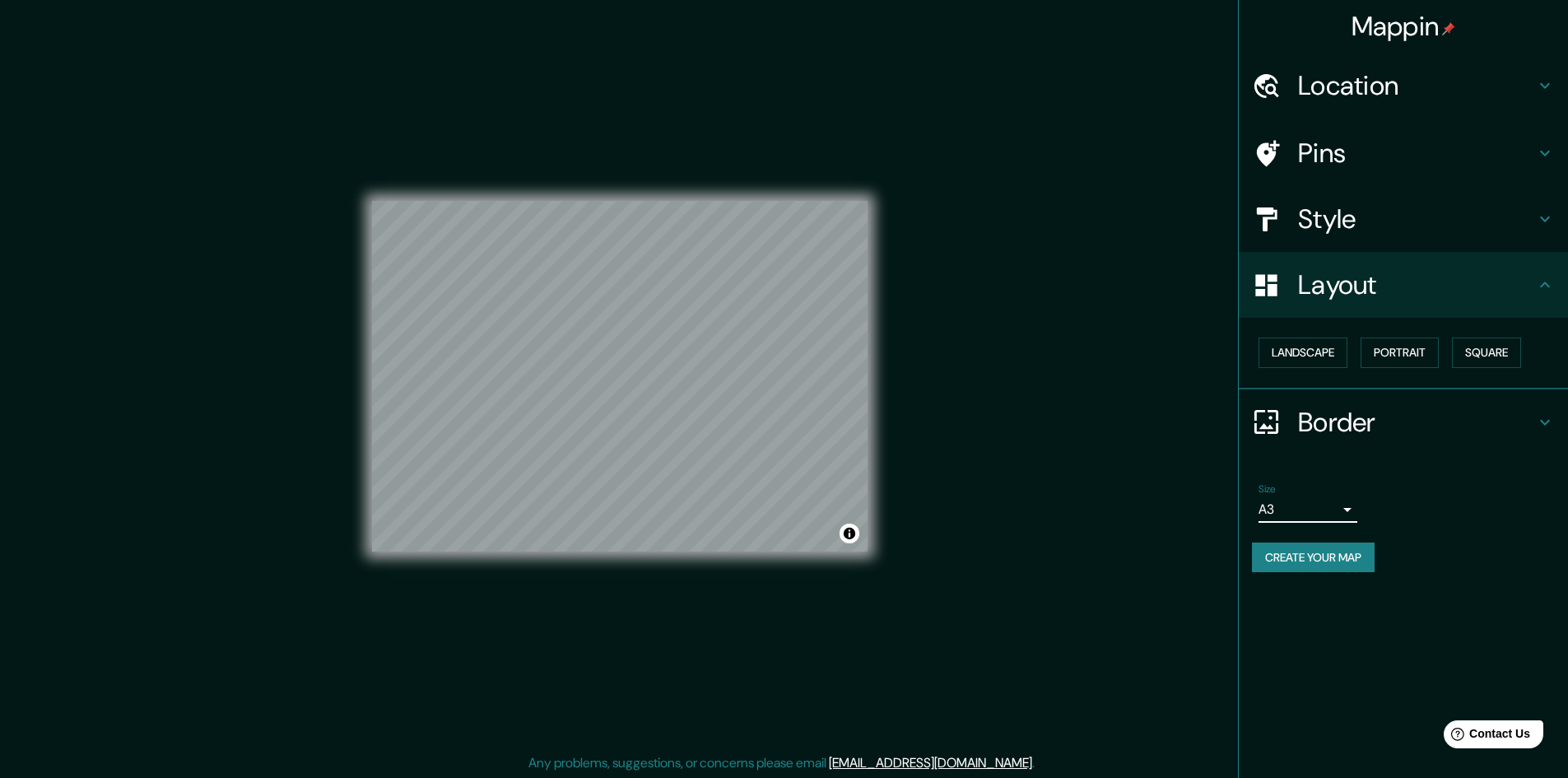
click at [1294, 516] on body "Mappin Location Medellín, Antioquia, Colombia Pins Style Layout Landscape Portr…" at bounding box center [784, 389] width 1568 height 778
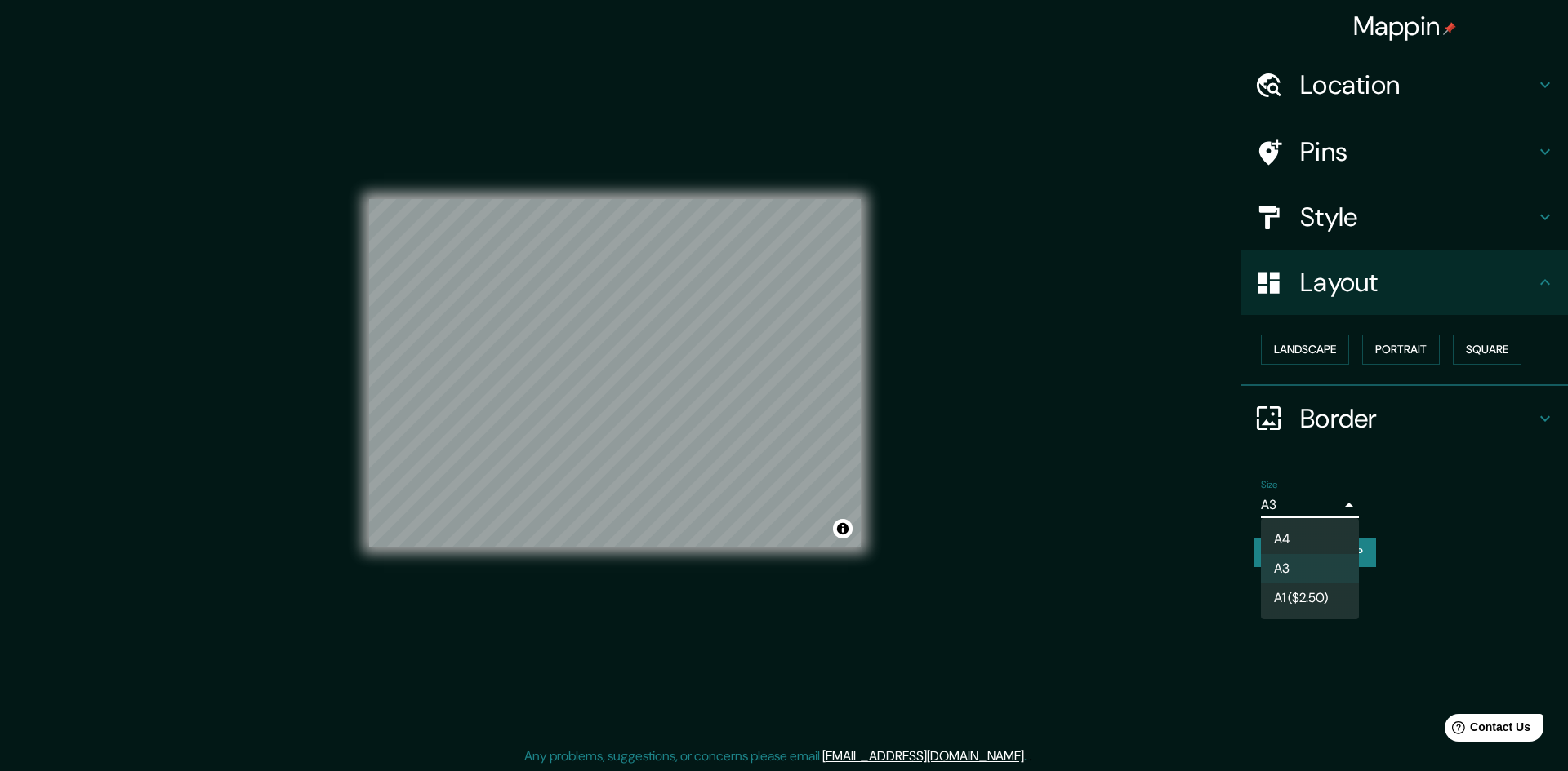
click at [1302, 587] on li "A1 ($2.50)" at bounding box center [1309, 597] width 98 height 29
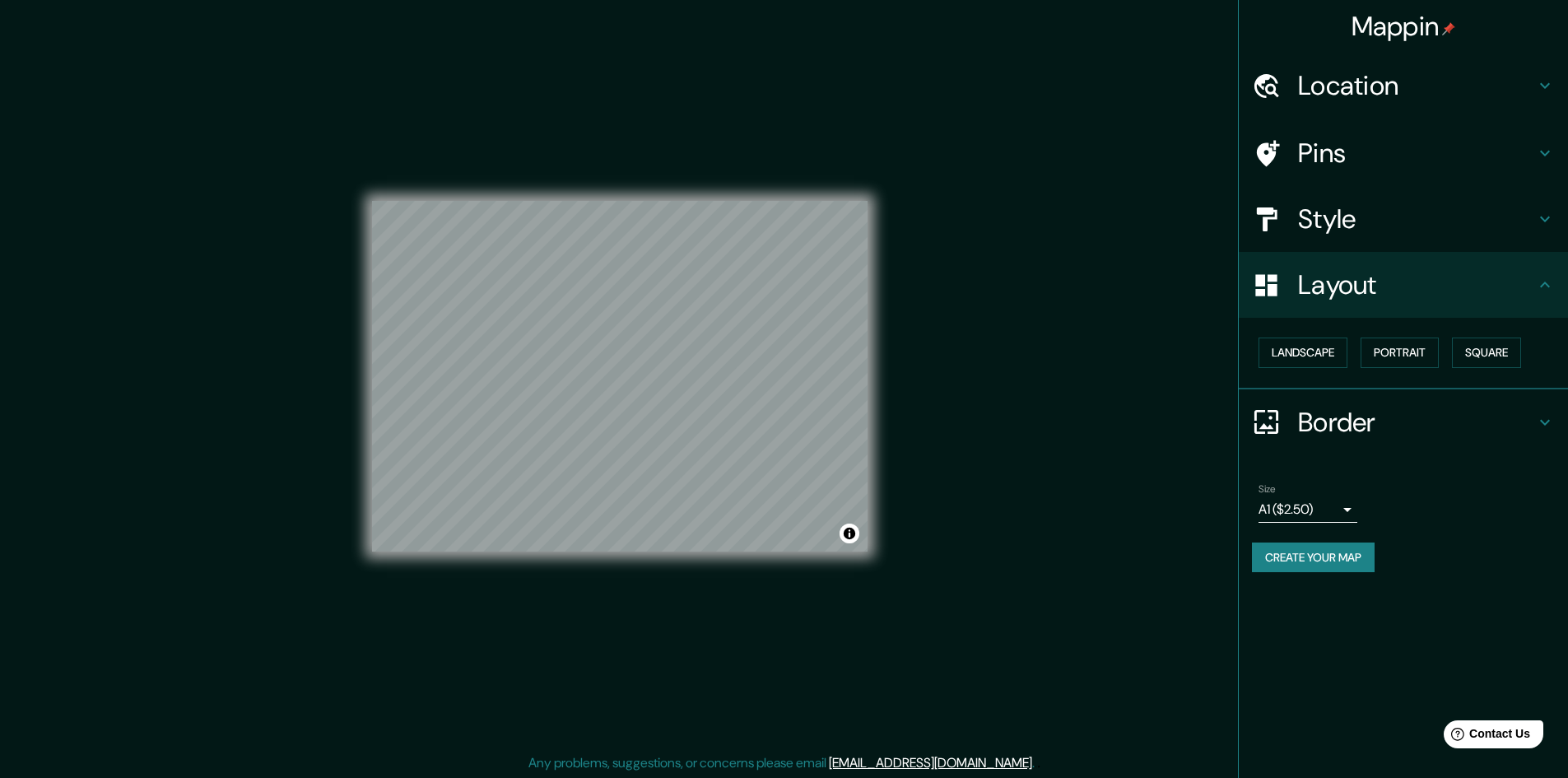
click at [1319, 523] on div "Size A1 ($2.50) single" at bounding box center [1404, 503] width 303 height 53
click at [1316, 517] on body "Mappin Location Medellín, Antioquia, Colombia Pins Style Layout Landscape Portr…" at bounding box center [784, 389] width 1568 height 778
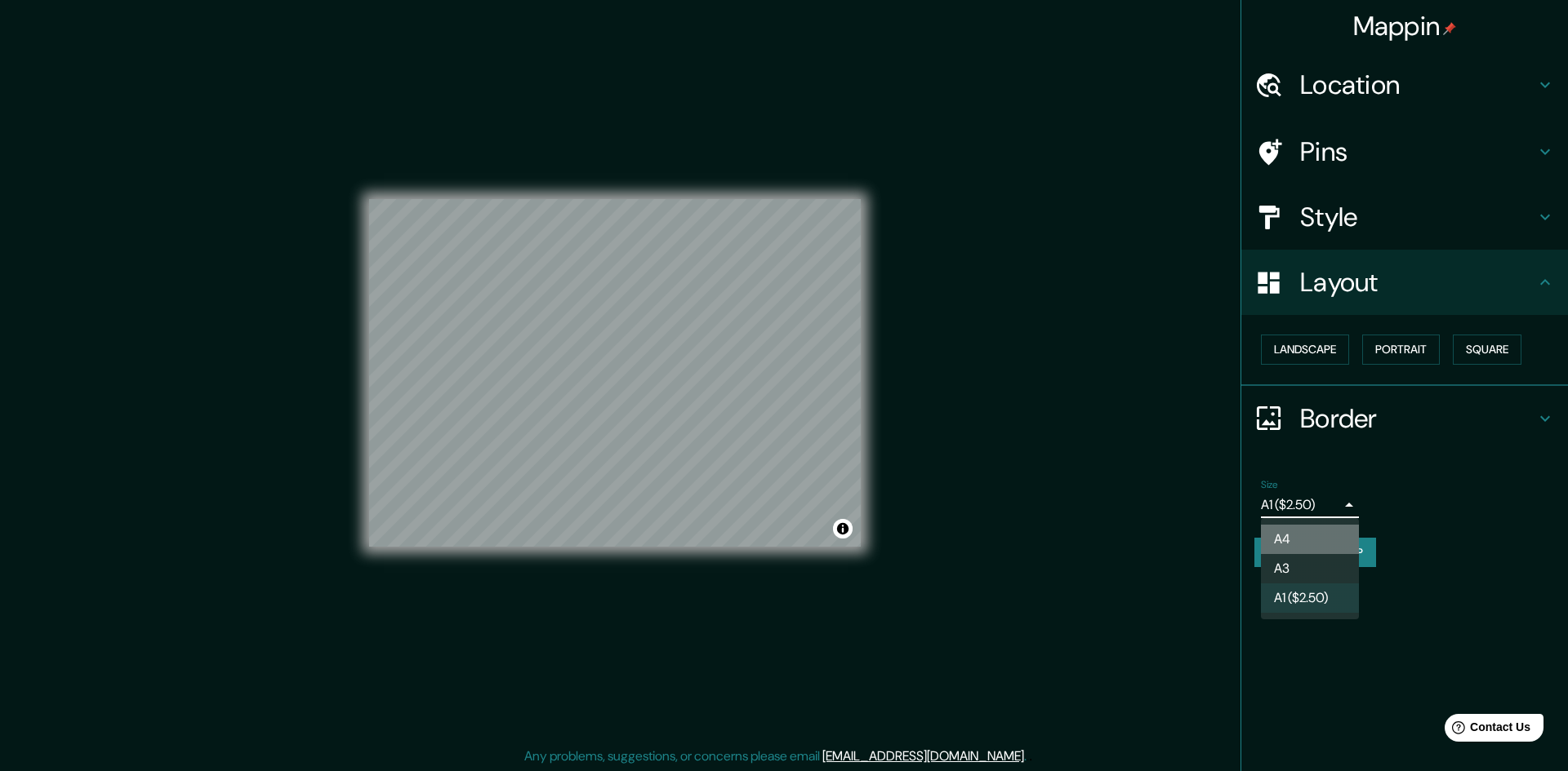
click at [1292, 532] on li "A4" at bounding box center [1309, 539] width 98 height 29
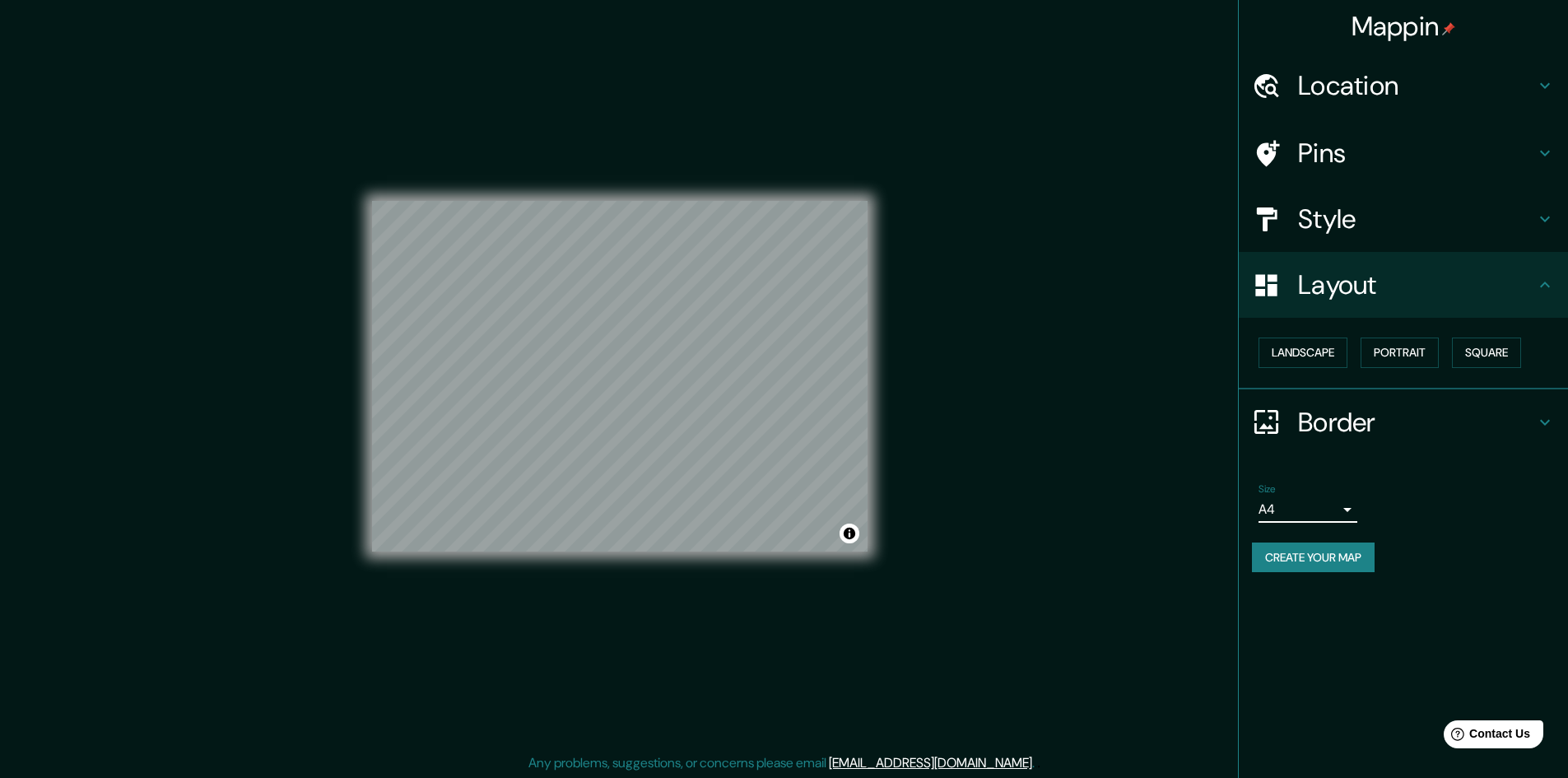
click at [1369, 64] on div "Location" at bounding box center [1403, 86] width 329 height 66
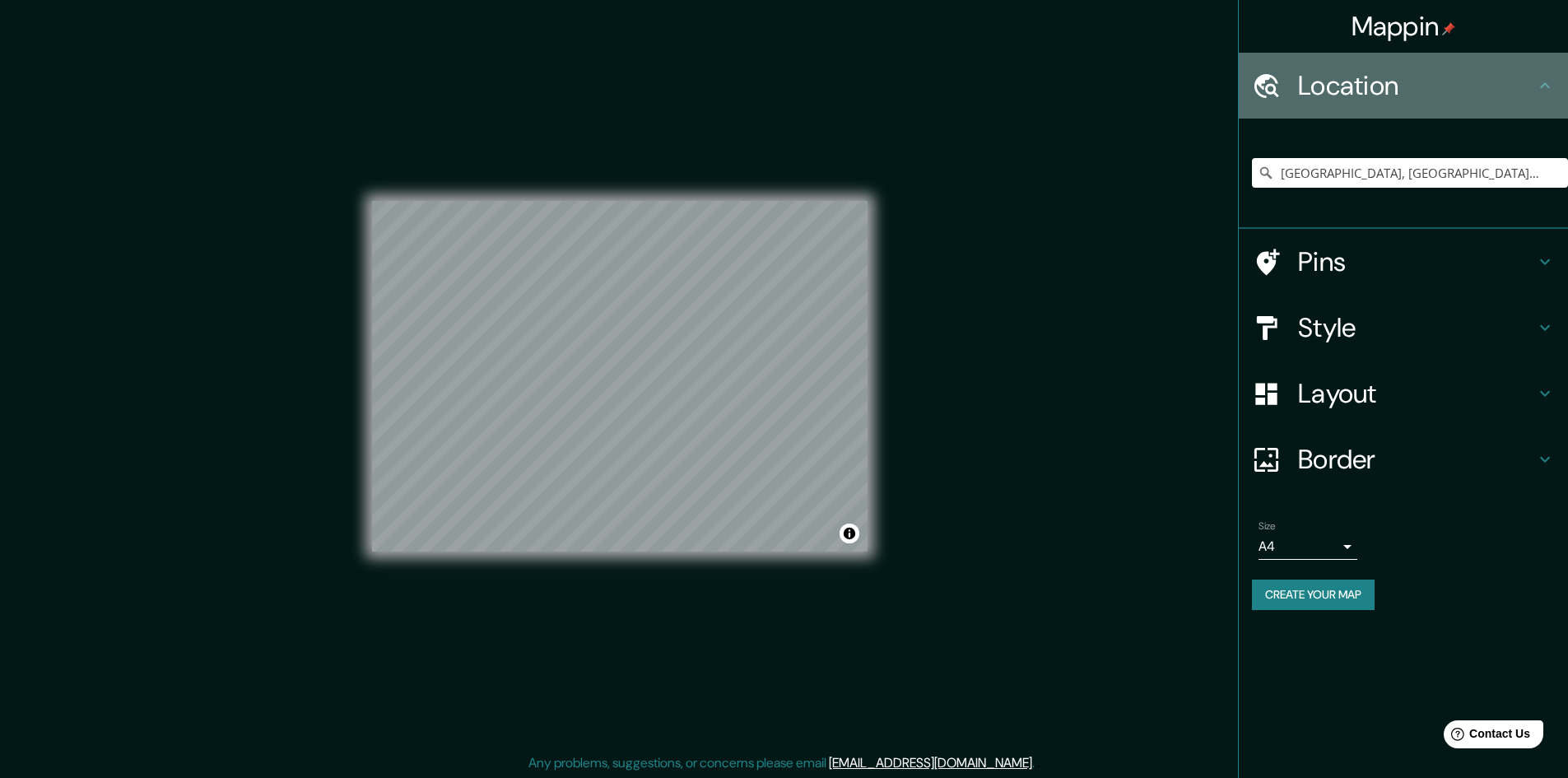
click at [1356, 77] on h4 "Location" at bounding box center [1417, 85] width 237 height 33
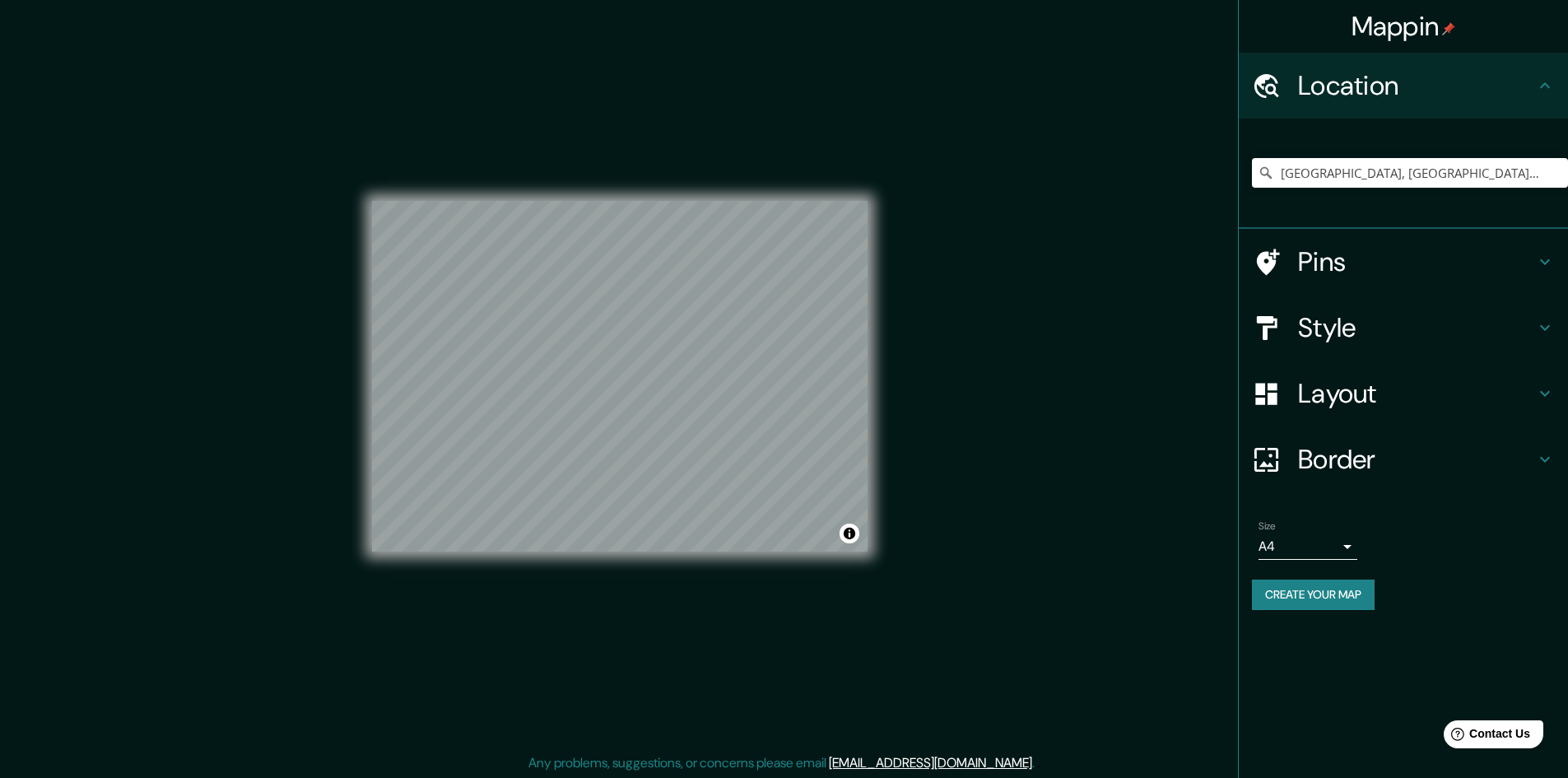
click at [1348, 236] on div "Pins" at bounding box center [1403, 262] width 329 height 66
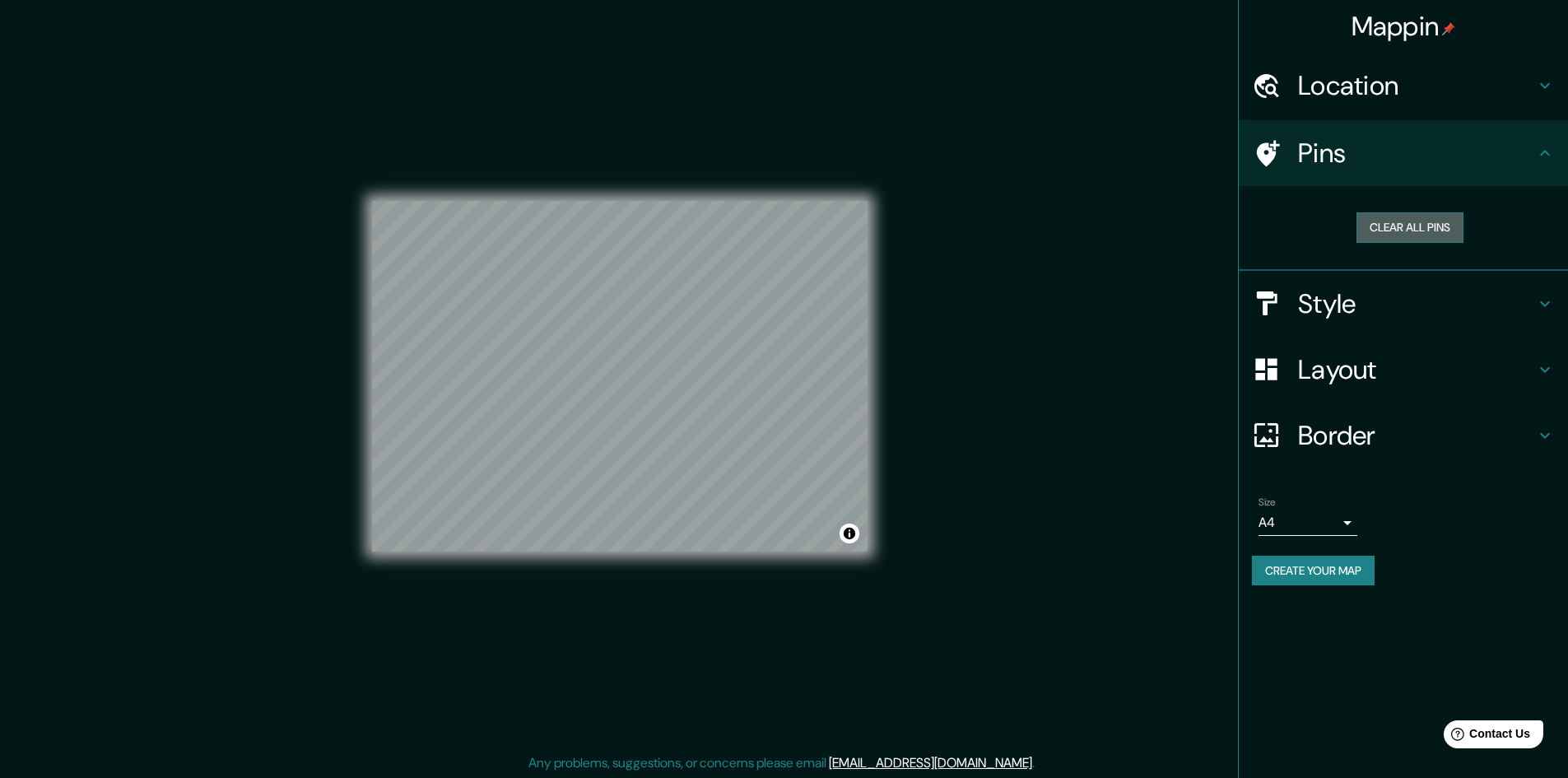
click at [1396, 233] on button "Clear all pins" at bounding box center [1410, 227] width 107 height 30
click at [1374, 287] on h4 "Style" at bounding box center [1417, 303] width 237 height 33
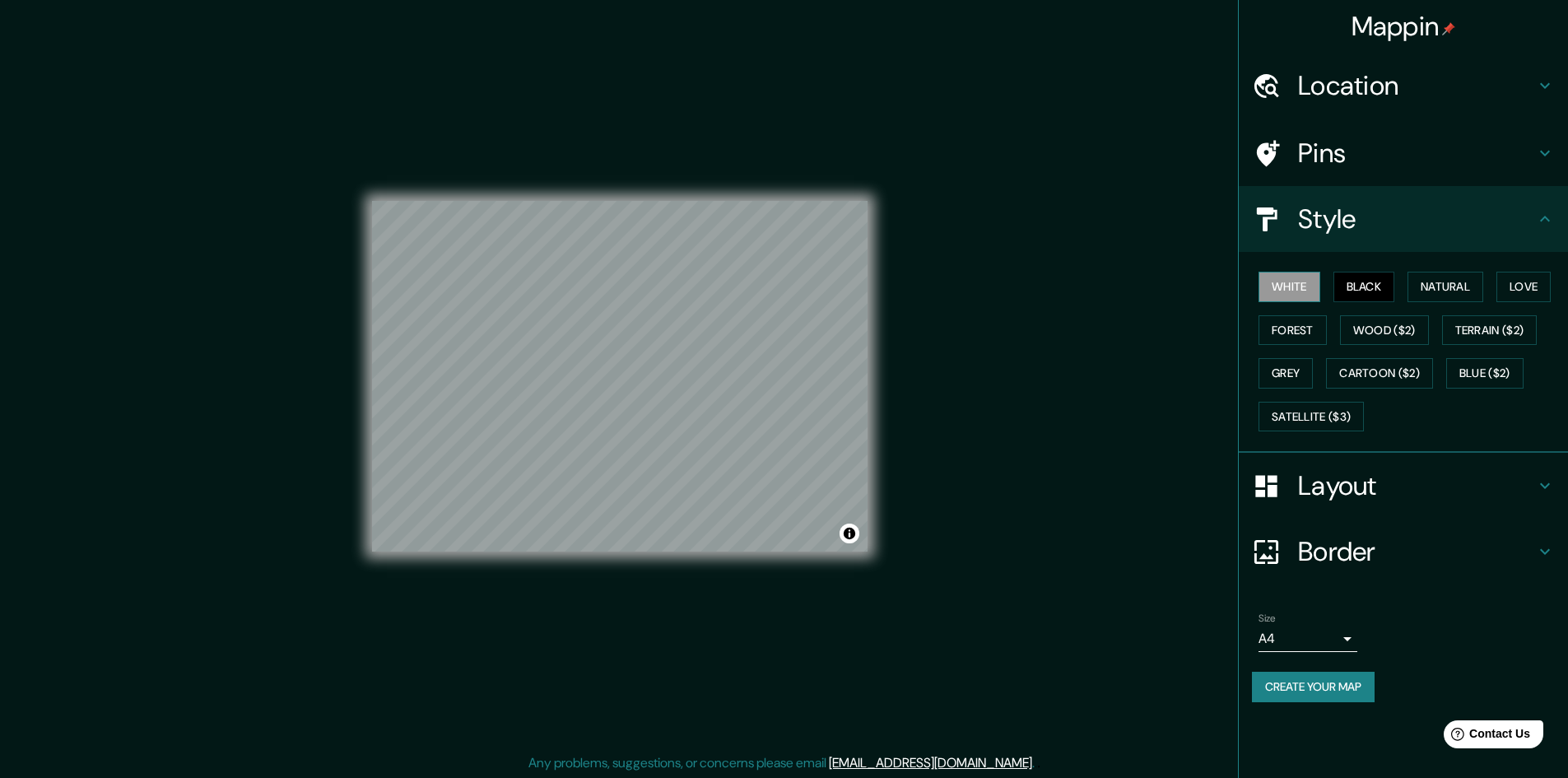
click at [1281, 291] on button "White" at bounding box center [1289, 287] width 61 height 30
click at [1289, 319] on button "Forest" at bounding box center [1292, 331] width 68 height 30
click at [1347, 272] on button "Black" at bounding box center [1363, 287] width 61 height 30
click at [1401, 477] on h4 "Layout" at bounding box center [1417, 485] width 237 height 33
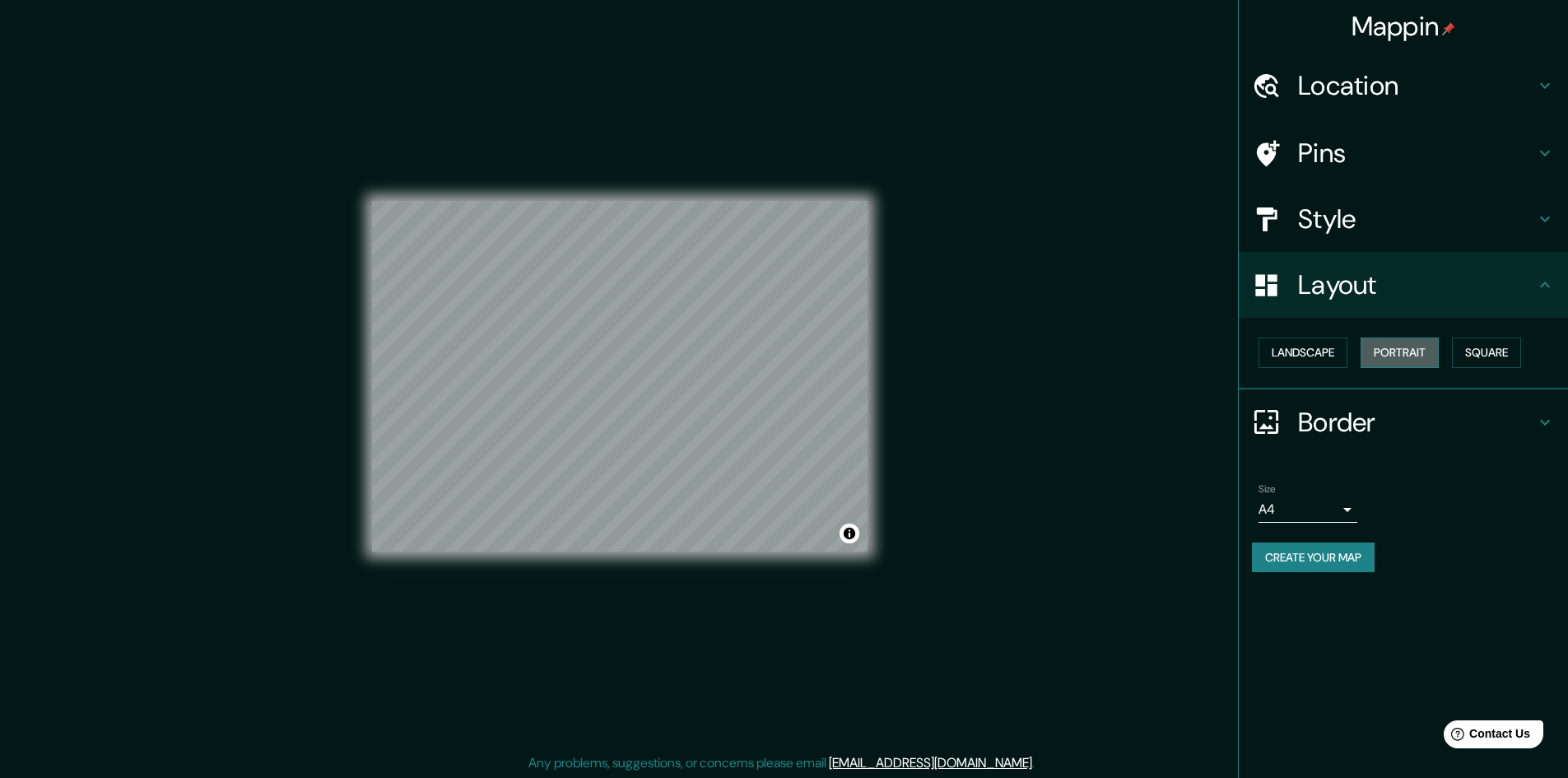
click at [1392, 349] on button "Portrait" at bounding box center [1400, 353] width 78 height 30
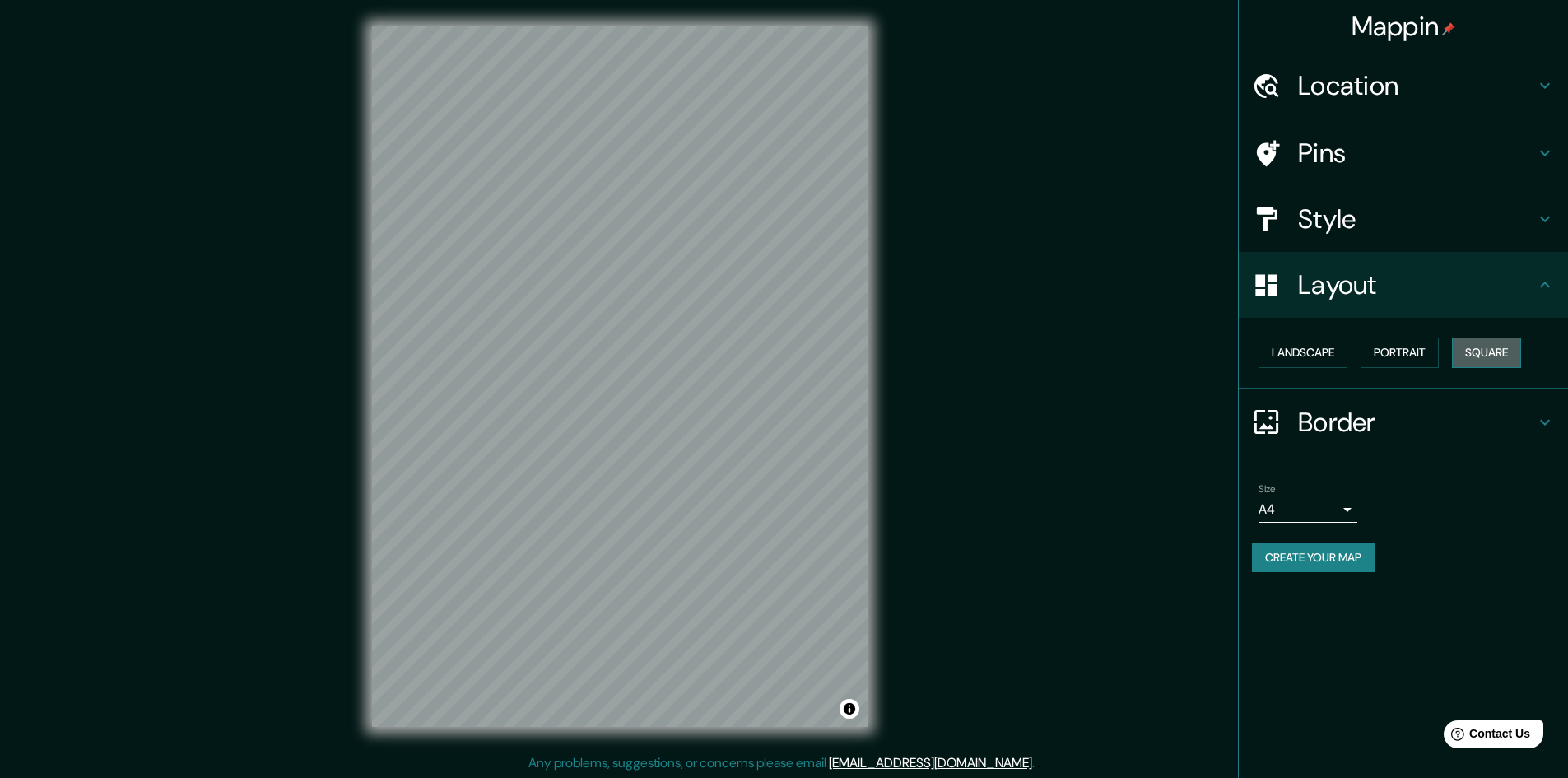
click at [1497, 353] on button "Square" at bounding box center [1486, 353] width 69 height 30
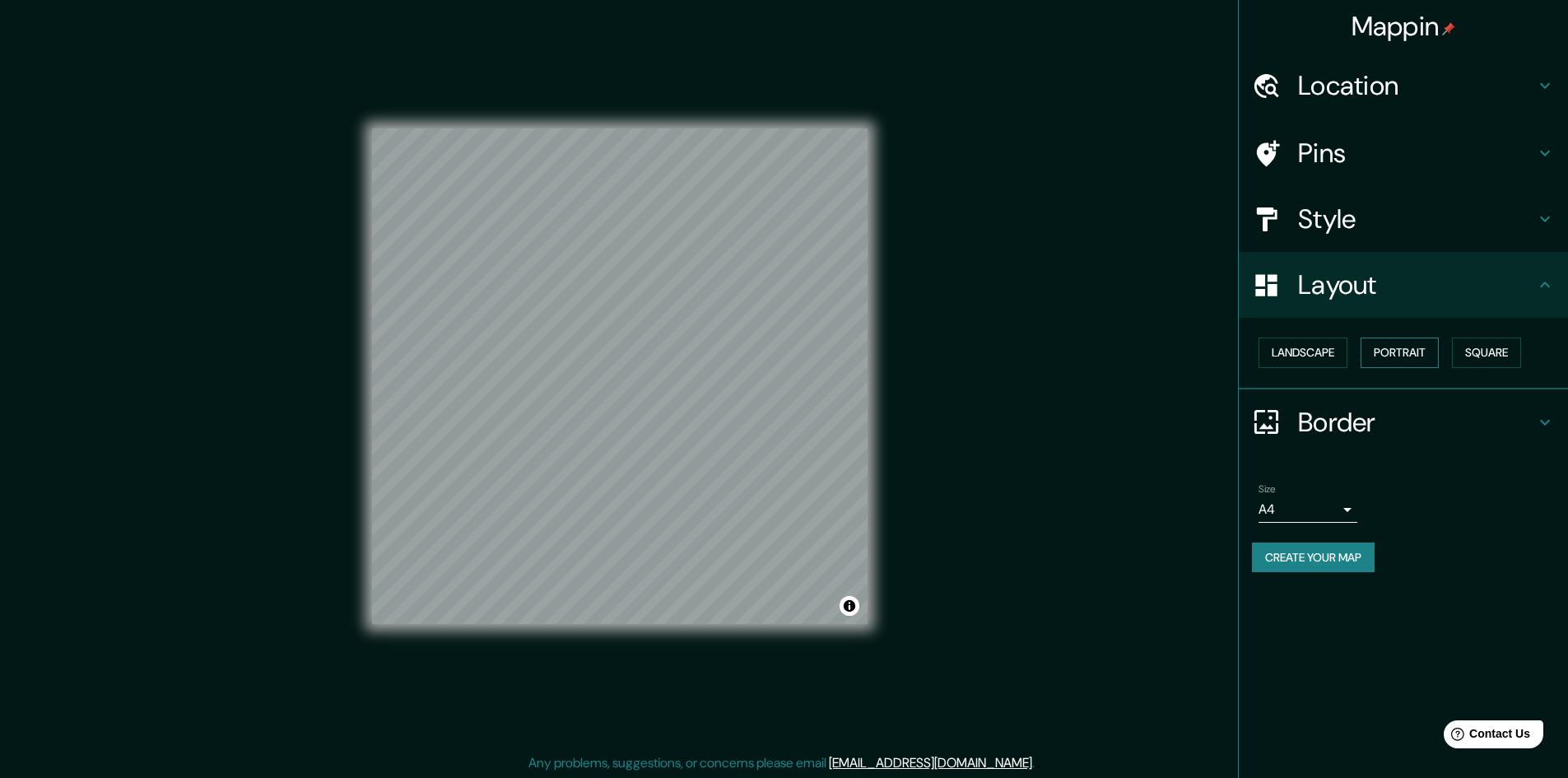
click at [1385, 339] on button "Portrait" at bounding box center [1400, 353] width 78 height 30
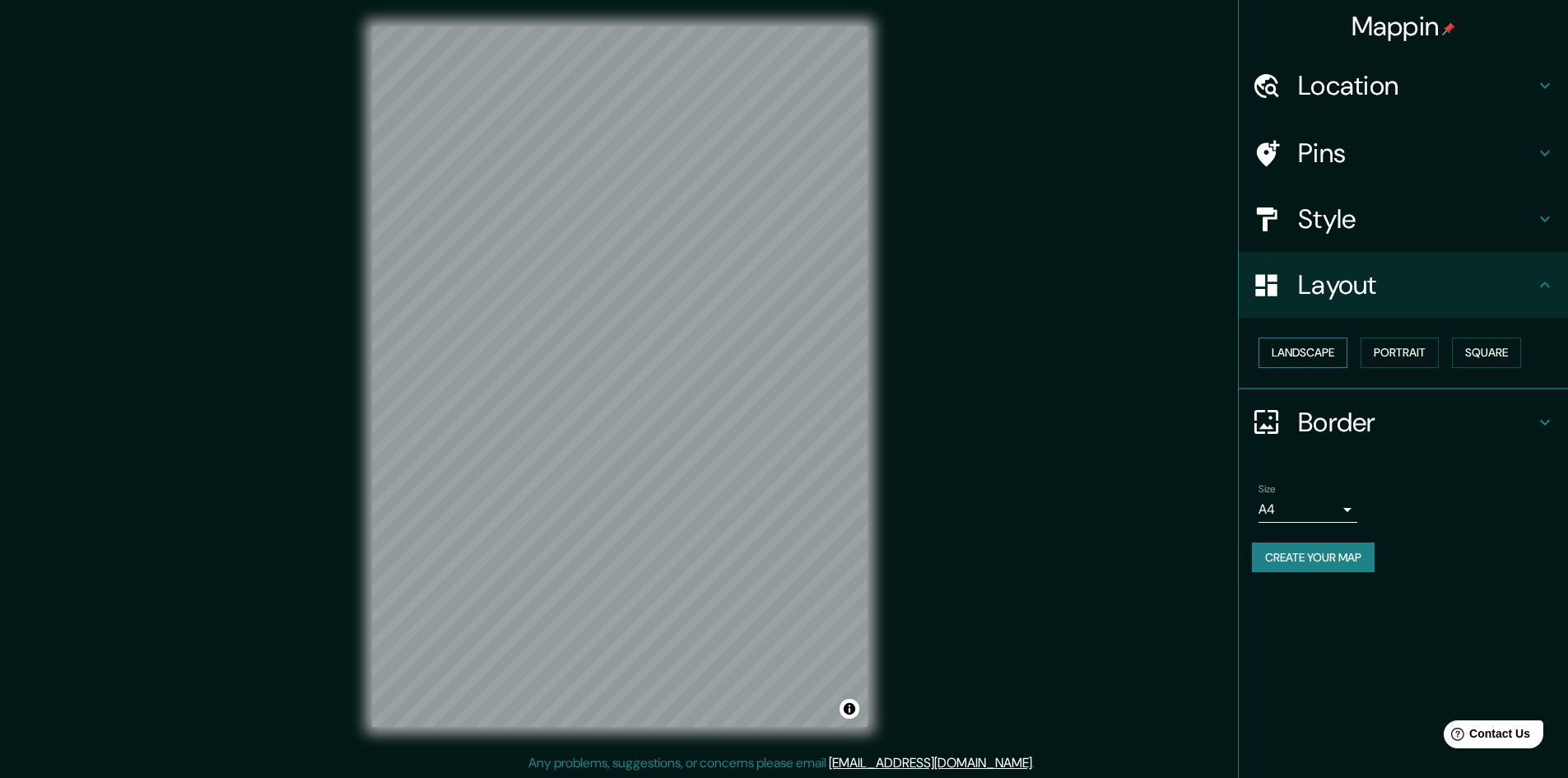
click at [1315, 356] on button "Landscape" at bounding box center [1303, 353] width 89 height 30
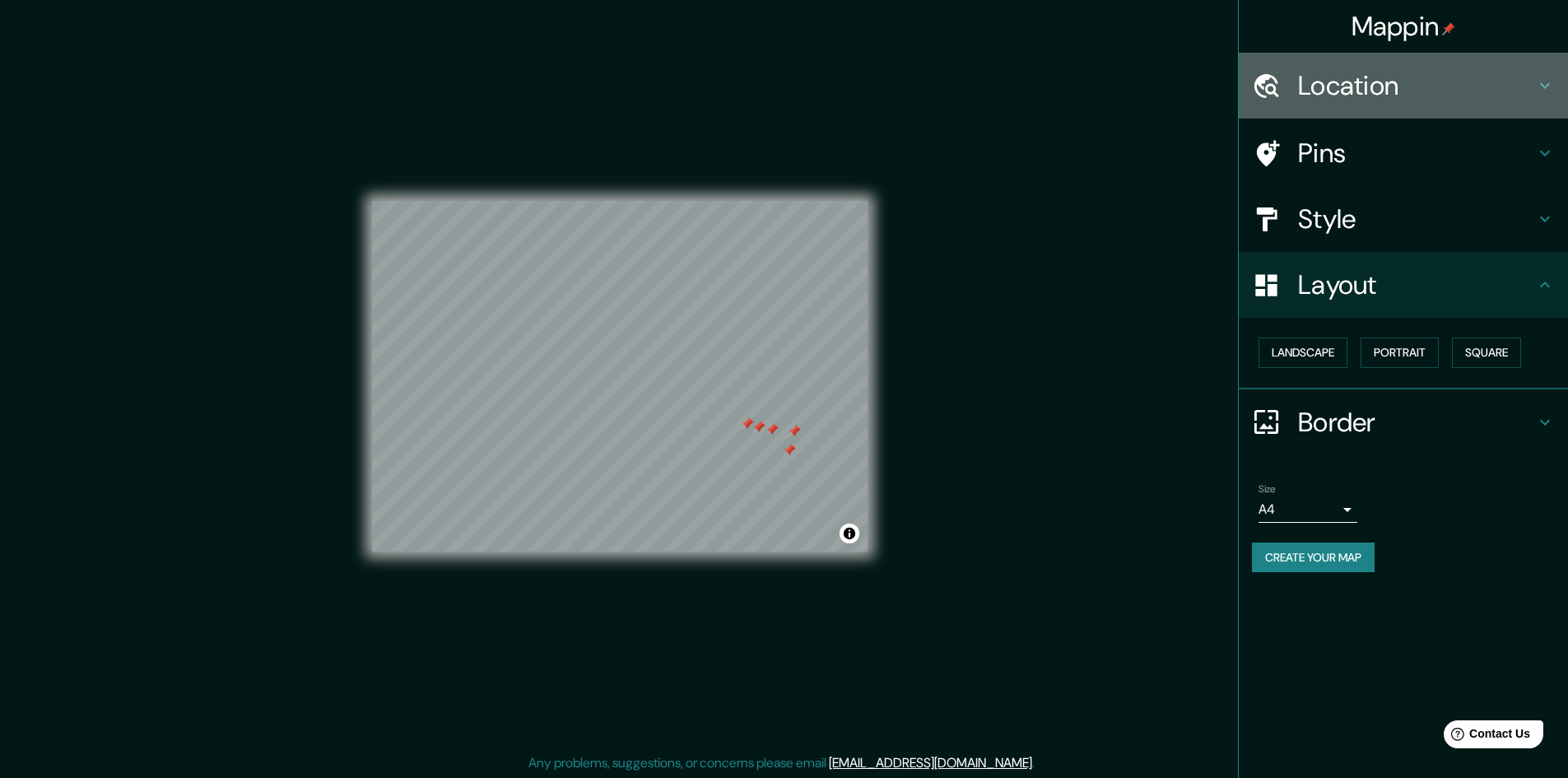
drag, startPoint x: 1303, startPoint y: 118, endPoint x: 1304, endPoint y: 157, distance: 39.0
click at [1301, 118] on div "Location" at bounding box center [1403, 86] width 329 height 66
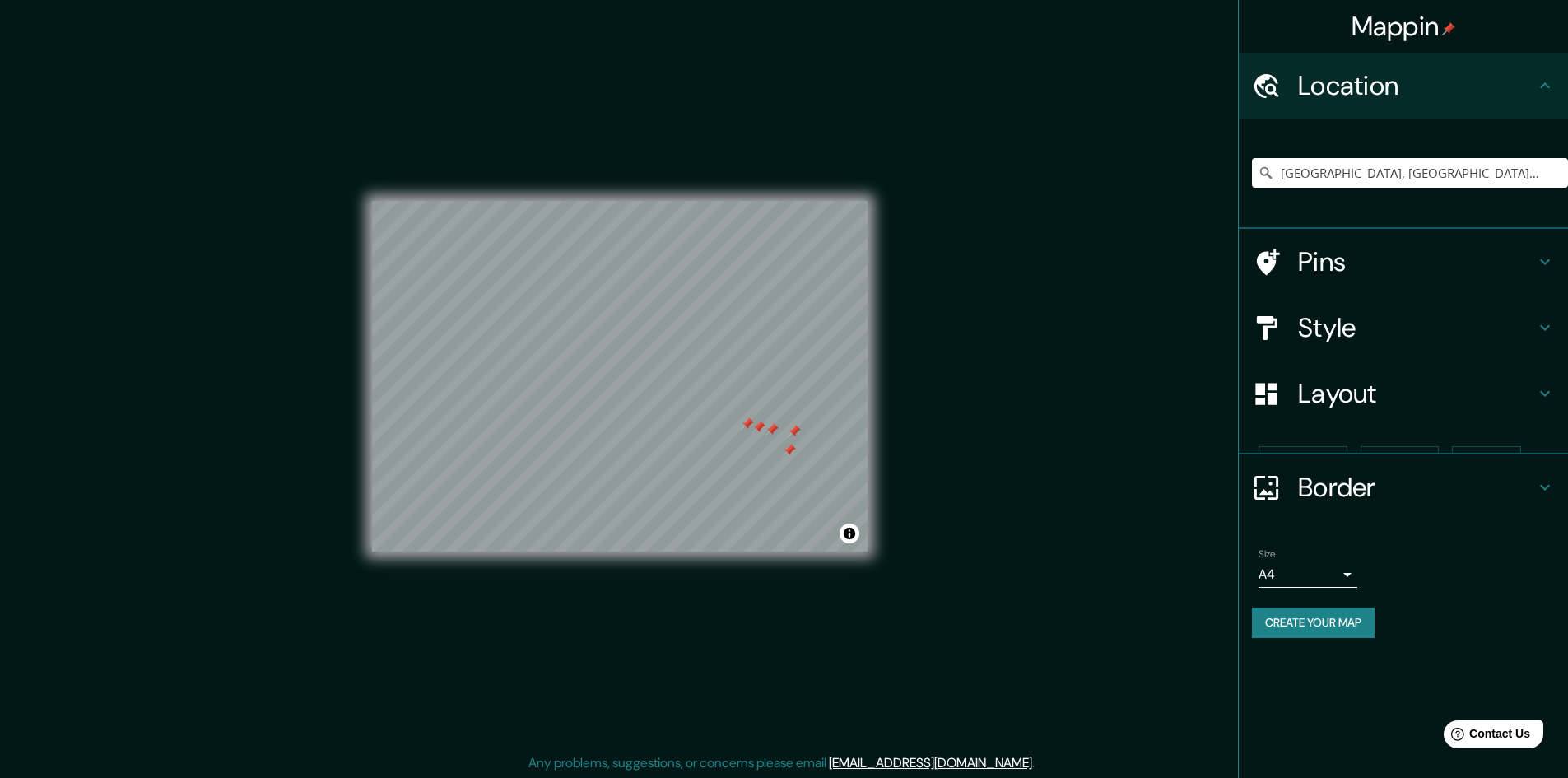
click at [1304, 157] on div "Medellín, Antioquia, Colombia" at bounding box center [1411, 173] width 316 height 83
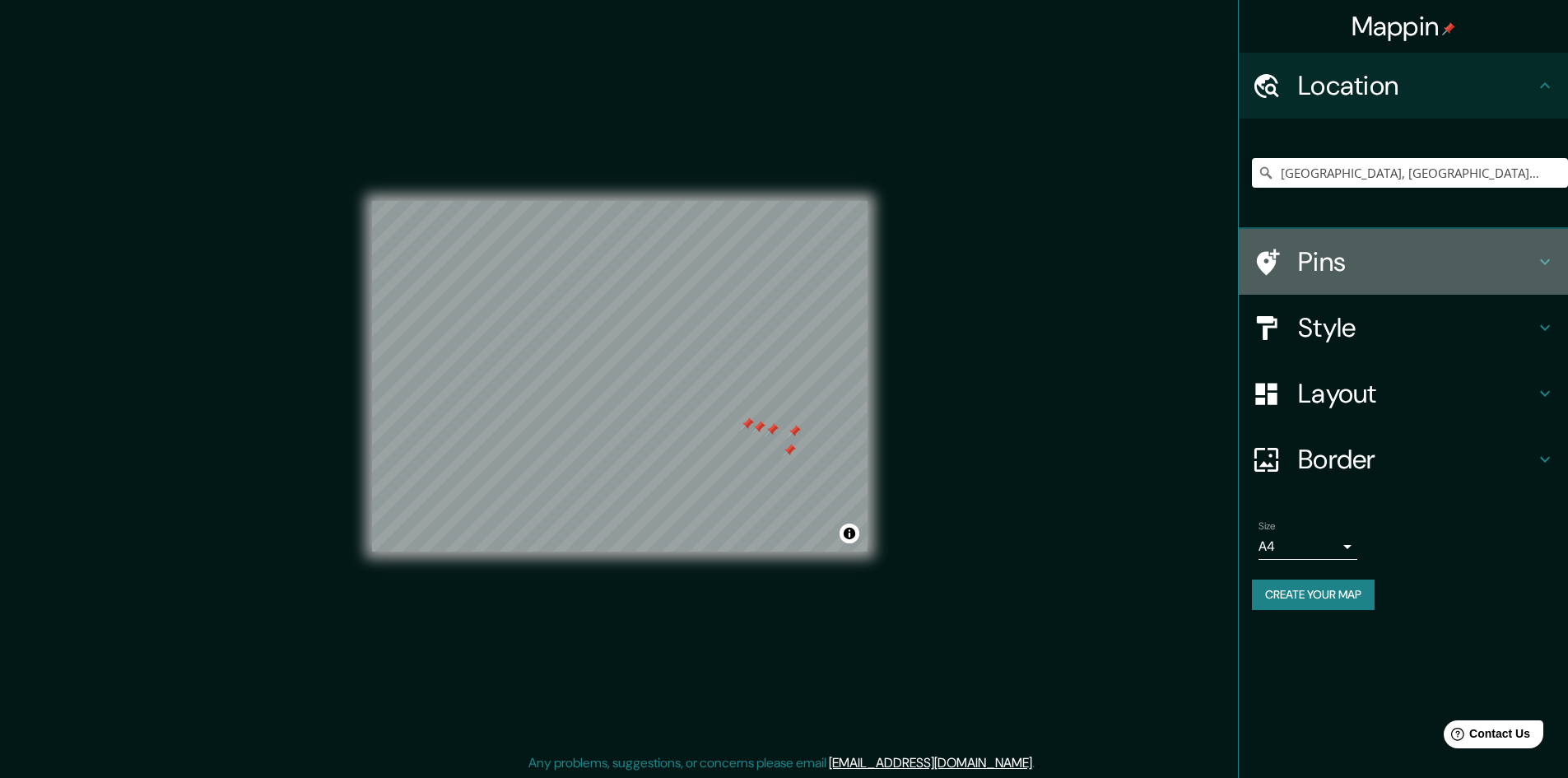
click at [1305, 258] on h4 "Pins" at bounding box center [1417, 261] width 237 height 33
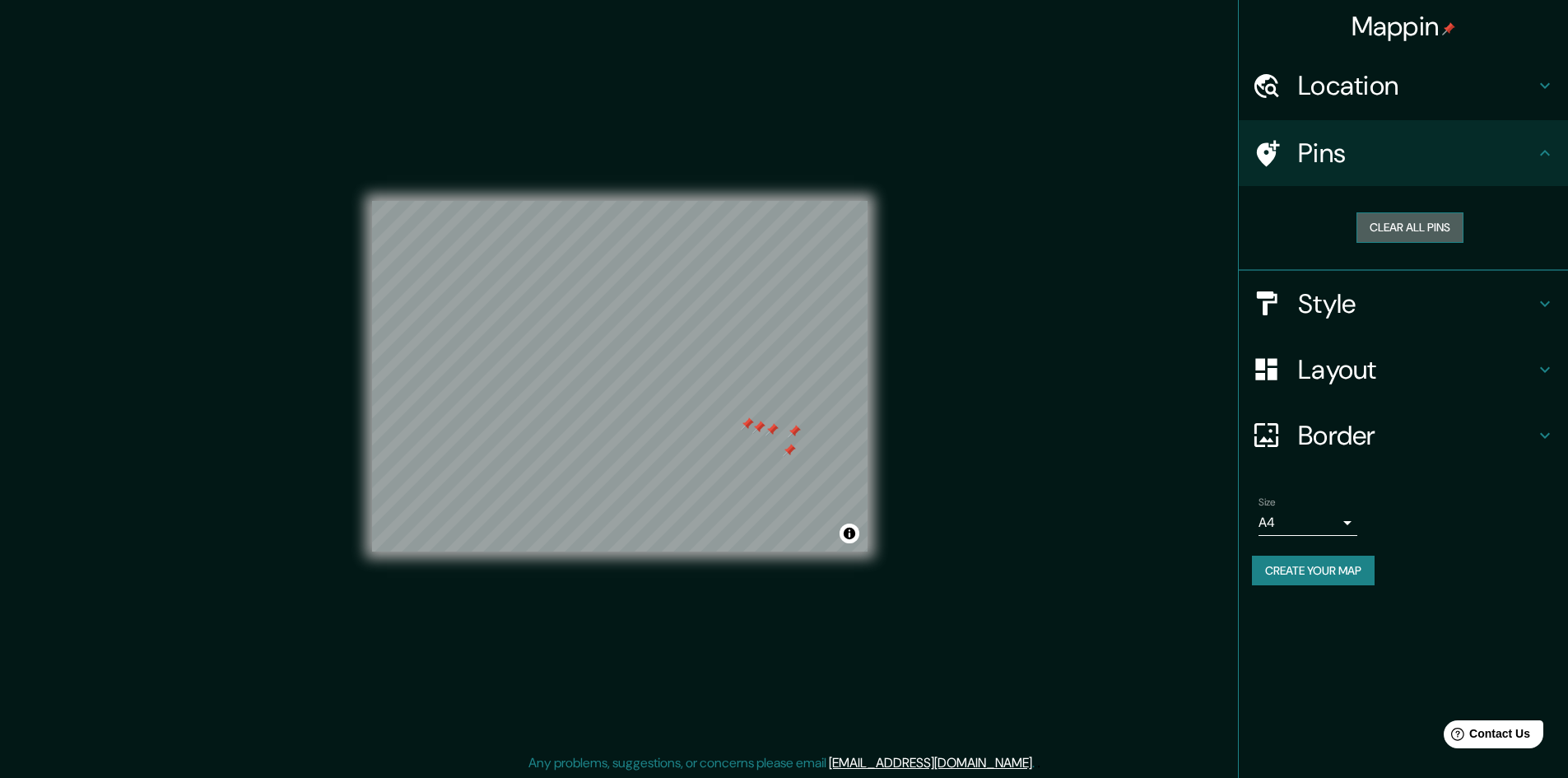
click at [1378, 234] on button "Clear all pins" at bounding box center [1410, 227] width 107 height 30
click at [991, 411] on div "Mappin Location Medellín, Antioquia, Colombia Pins Clear all pins Style Layout …" at bounding box center [784, 390] width 1568 height 780
click at [1343, 389] on div "Layout" at bounding box center [1403, 370] width 329 height 66
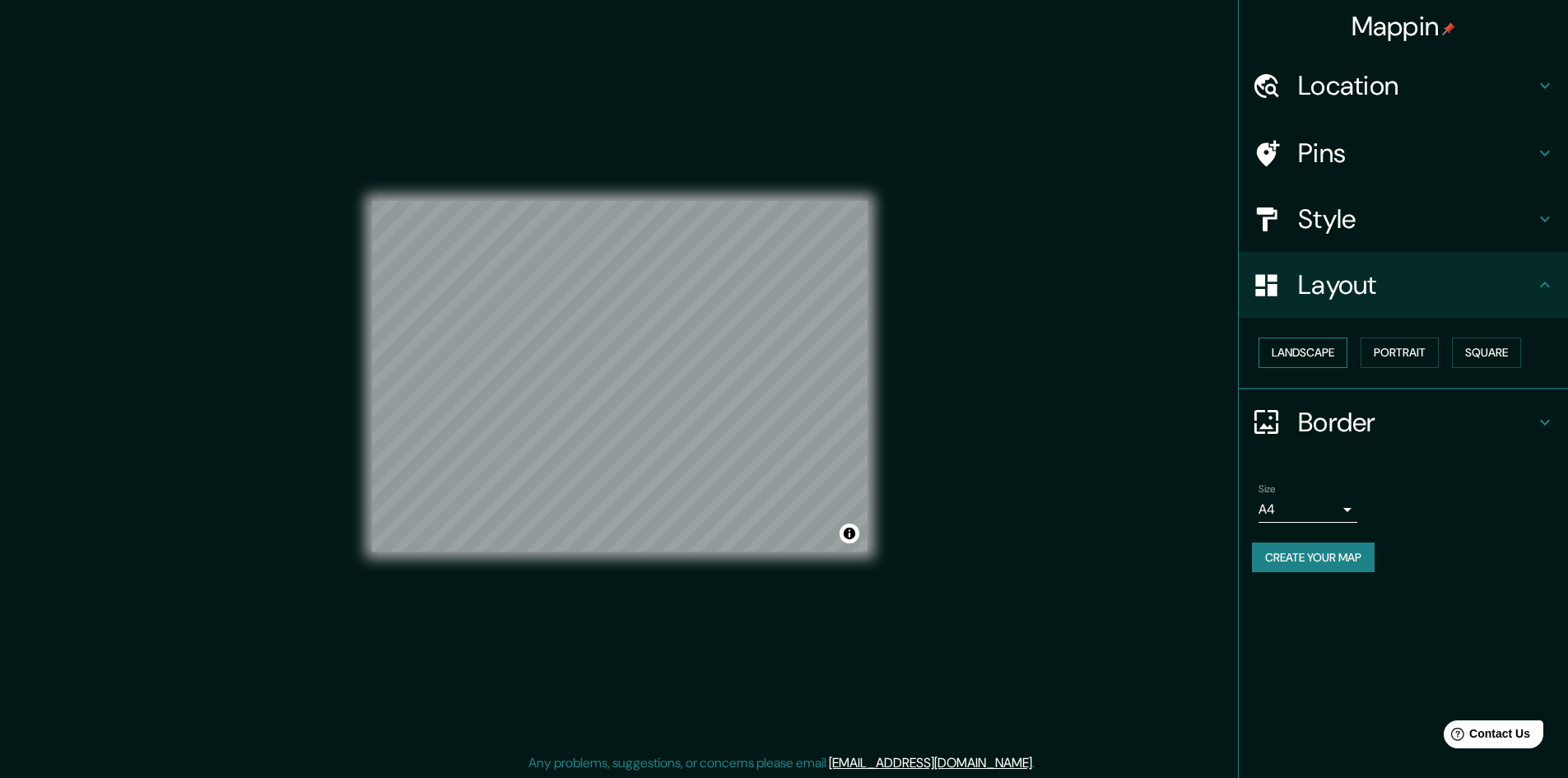
click at [1326, 359] on button "Landscape" at bounding box center [1303, 353] width 89 height 30
click at [1383, 347] on button "Portrait" at bounding box center [1400, 353] width 78 height 30
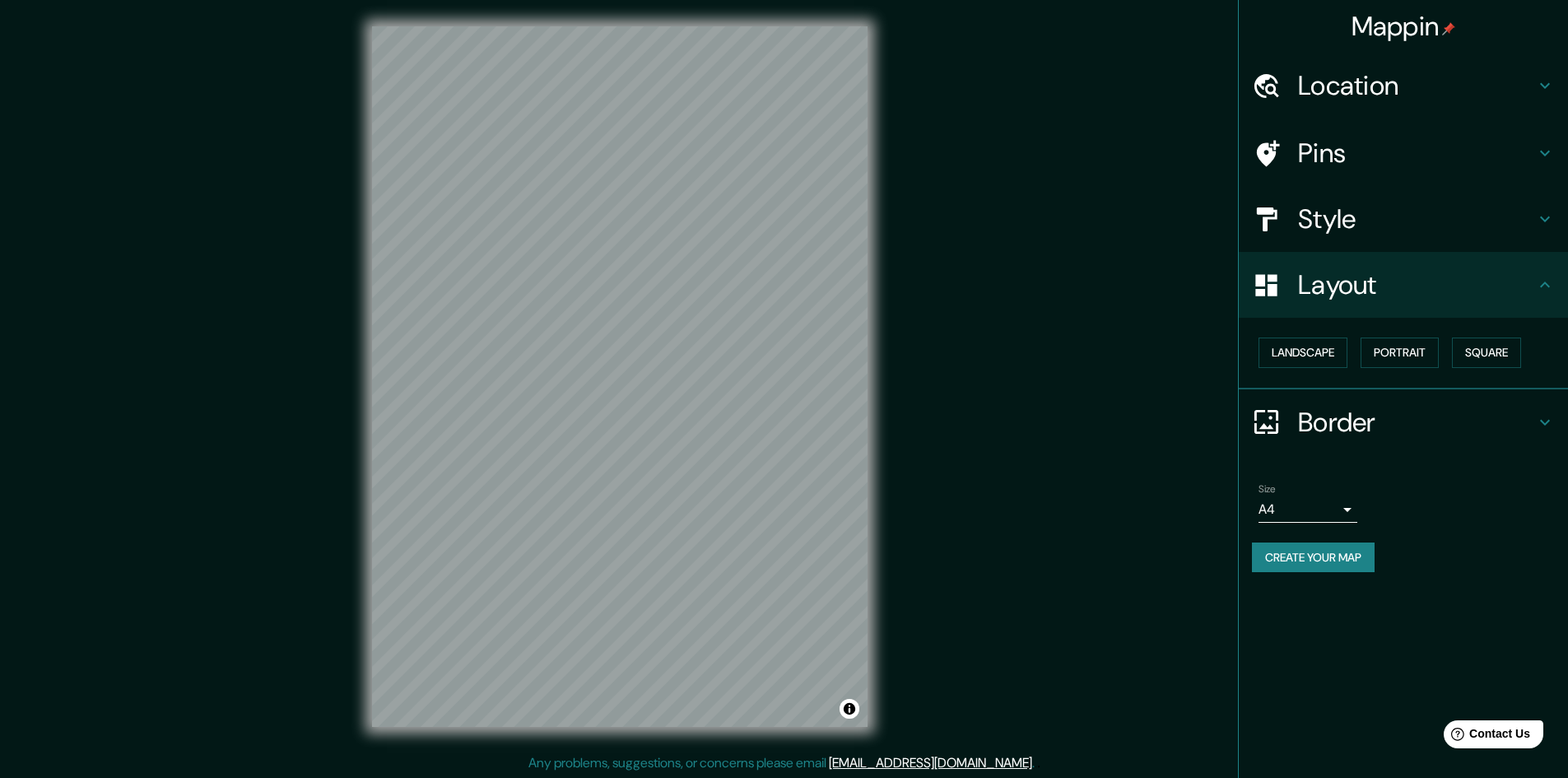
drag, startPoint x: 1272, startPoint y: 550, endPoint x: 1329, endPoint y: 608, distance: 81.3
click at [1326, 617] on div "Mappin Location Medellín, Antioquia, Colombia Pins Style Layout Landscape Portr…" at bounding box center [1403, 389] width 330 height 778
drag, startPoint x: 1320, startPoint y: 553, endPoint x: 1299, endPoint y: 609, distance: 59.8
click at [1299, 615] on div "Mappin Location Medellín, Antioquia, Colombia Pins Style Layout Landscape Portr…" at bounding box center [1403, 389] width 330 height 778
click at [1293, 561] on button "Create your map" at bounding box center [1314, 558] width 123 height 30
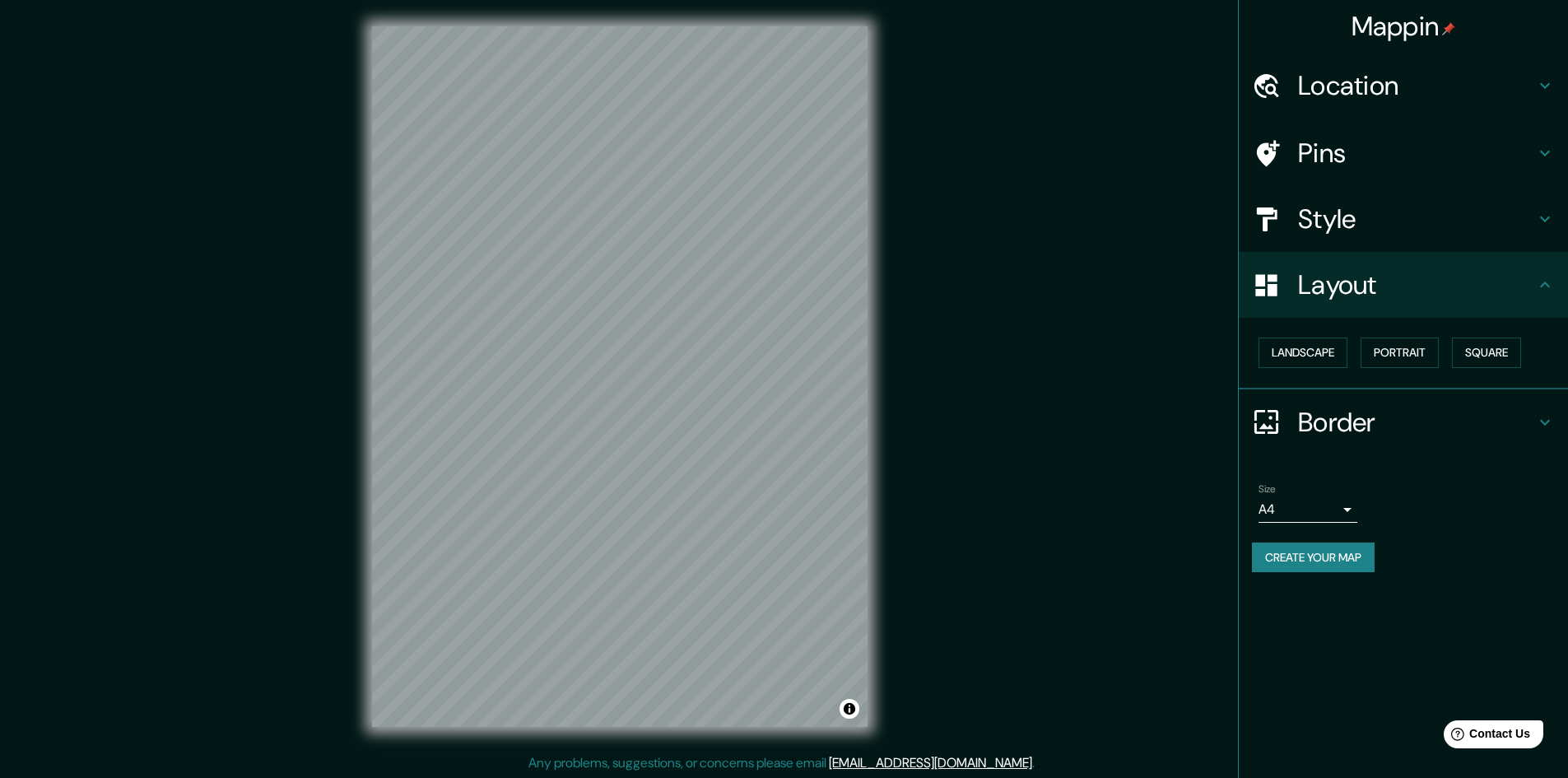
click at [1446, 96] on h4 "Location" at bounding box center [1417, 85] width 237 height 33
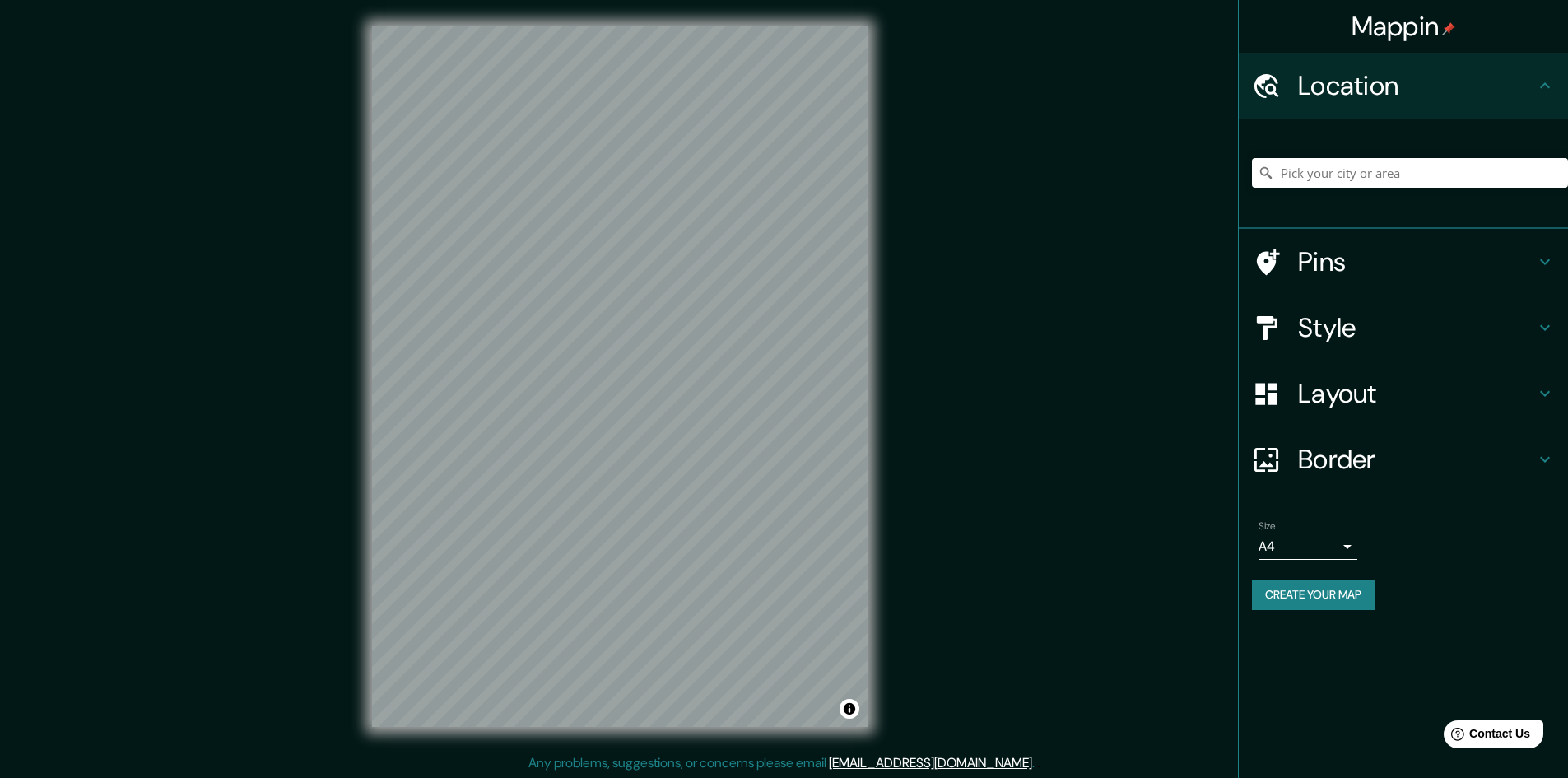
click at [1404, 154] on div at bounding box center [1411, 173] width 316 height 83
click at [1393, 173] on input "Pick your city or area" at bounding box center [1411, 173] width 316 height 29
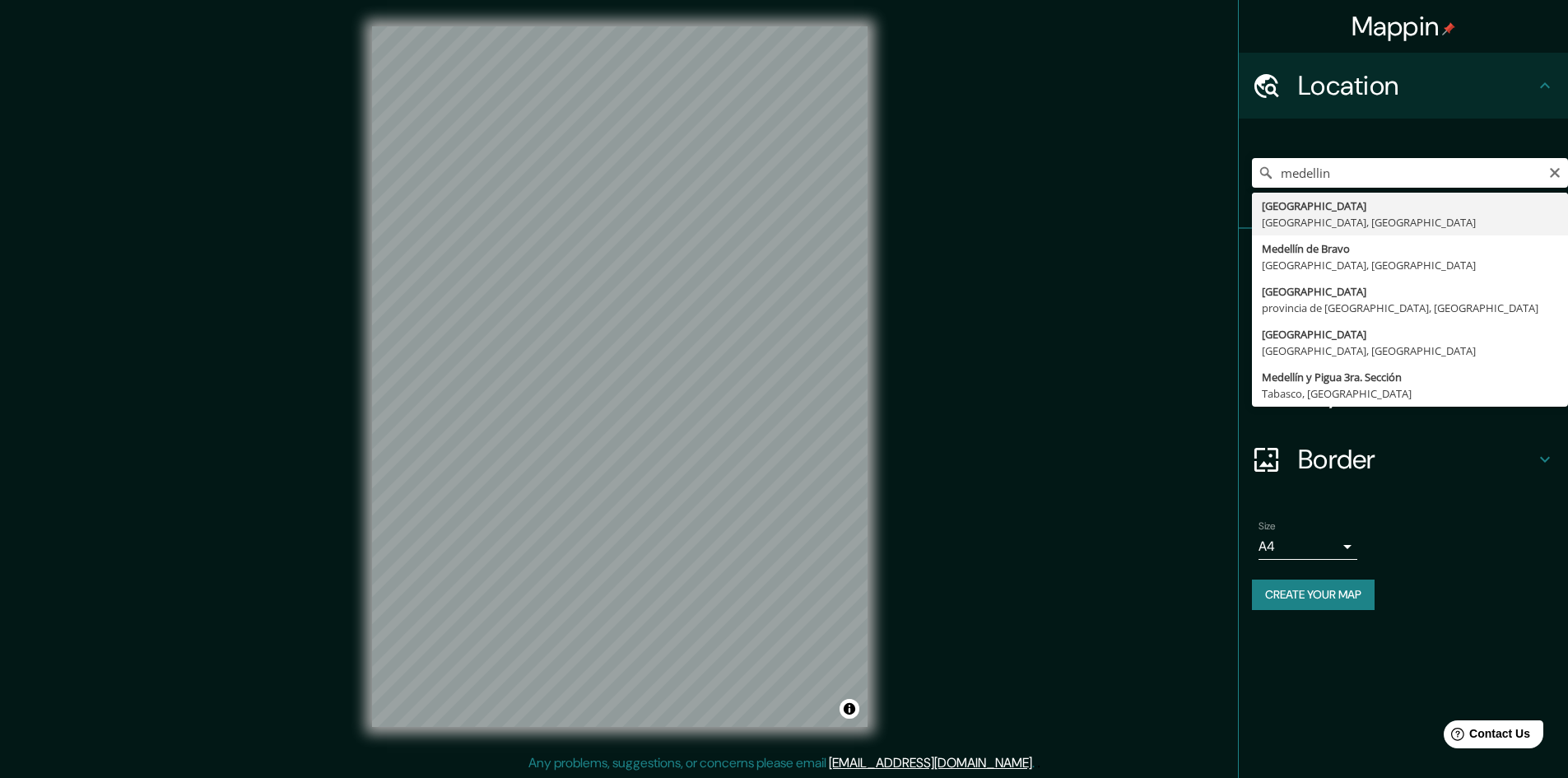
type input "Medellín, Antioquia, Colombia"
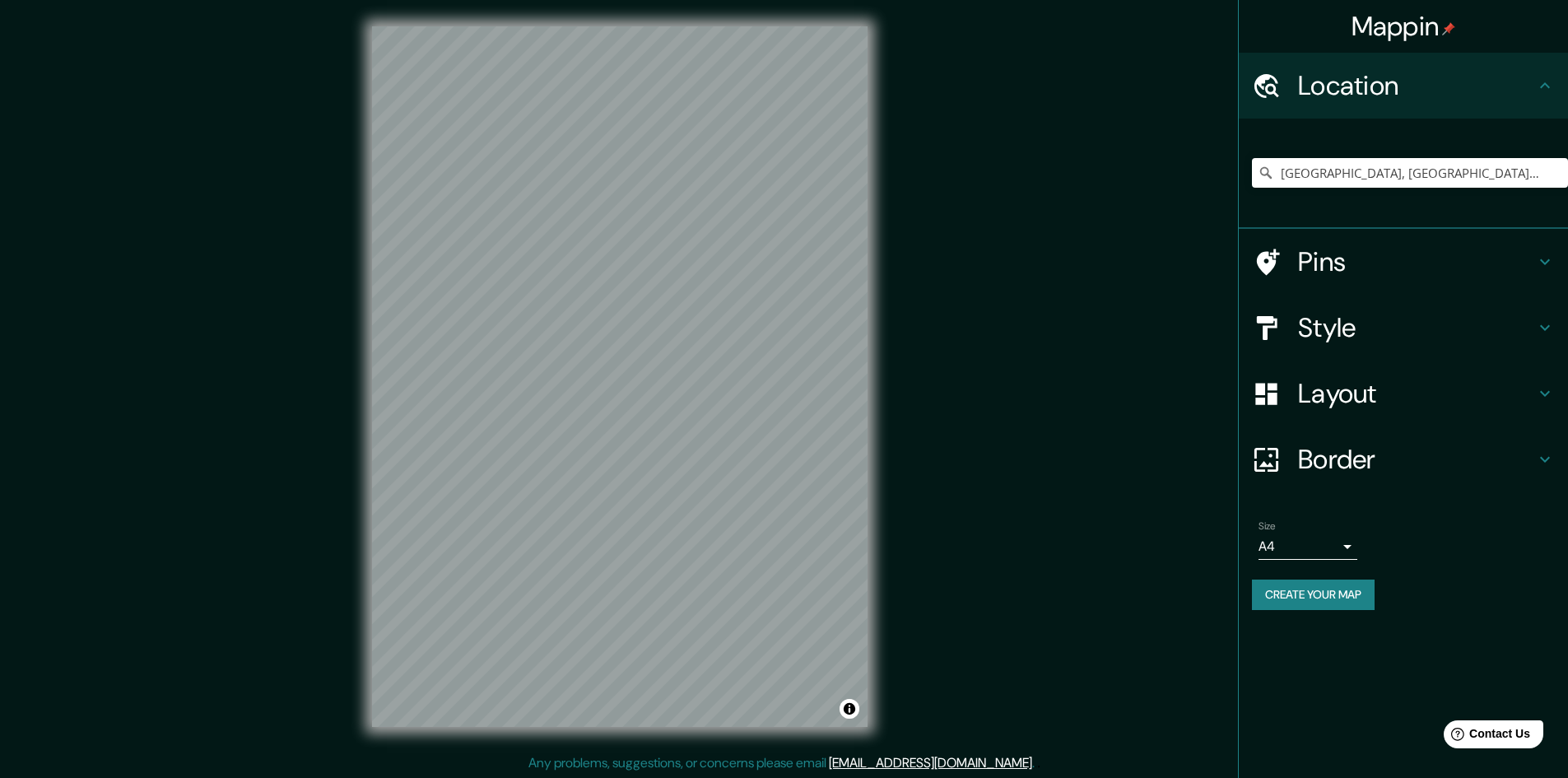
click at [1388, 374] on div "Layout" at bounding box center [1403, 393] width 329 height 66
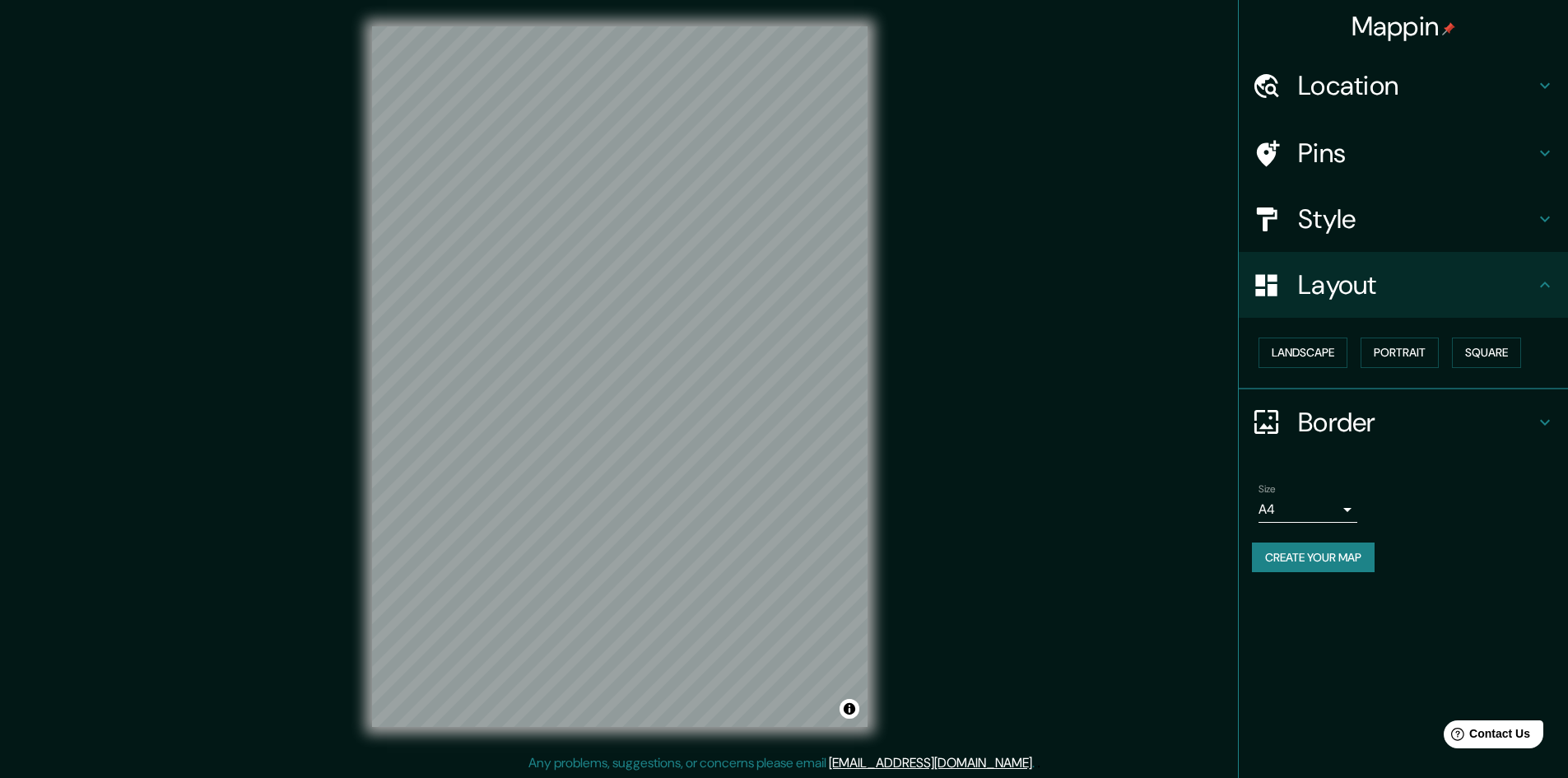
click at [1344, 229] on h4 "Style" at bounding box center [1417, 219] width 237 height 33
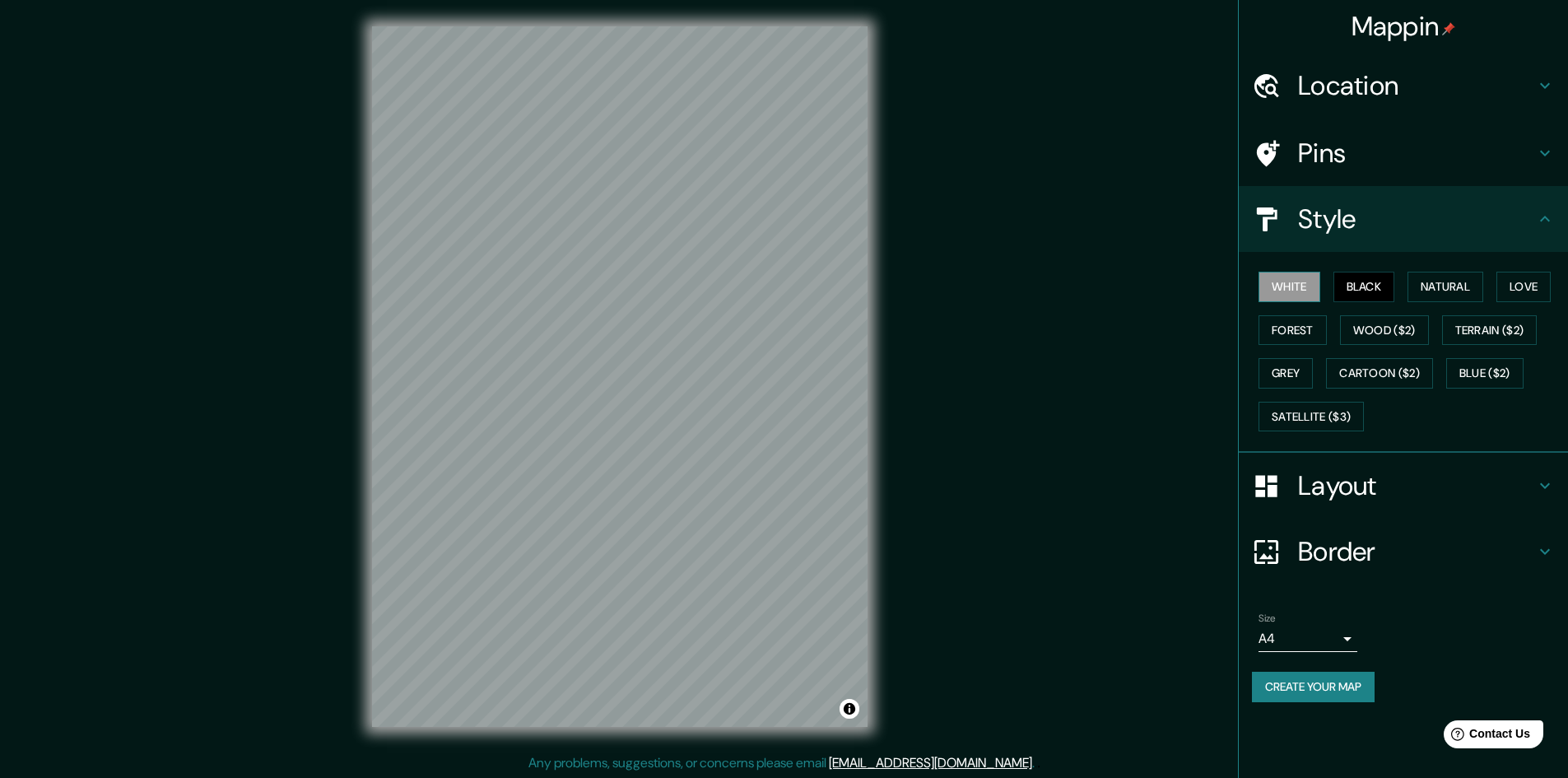
click at [1301, 280] on button "White" at bounding box center [1289, 287] width 61 height 30
click at [1356, 288] on button "Black" at bounding box center [1363, 287] width 61 height 30
click at [1358, 498] on h4 "Layout" at bounding box center [1417, 485] width 237 height 33
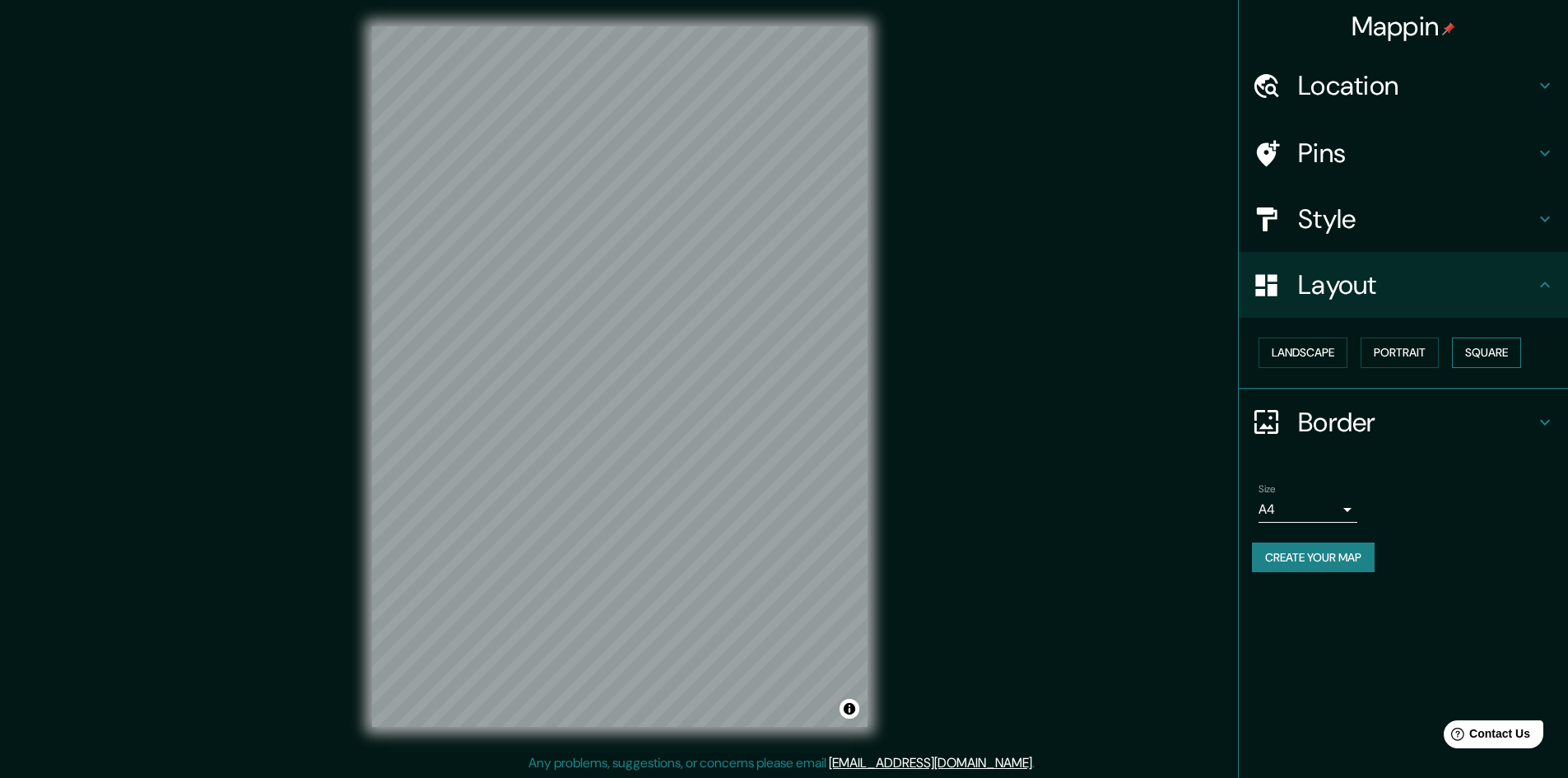
click at [1462, 344] on button "Square" at bounding box center [1486, 353] width 69 height 30
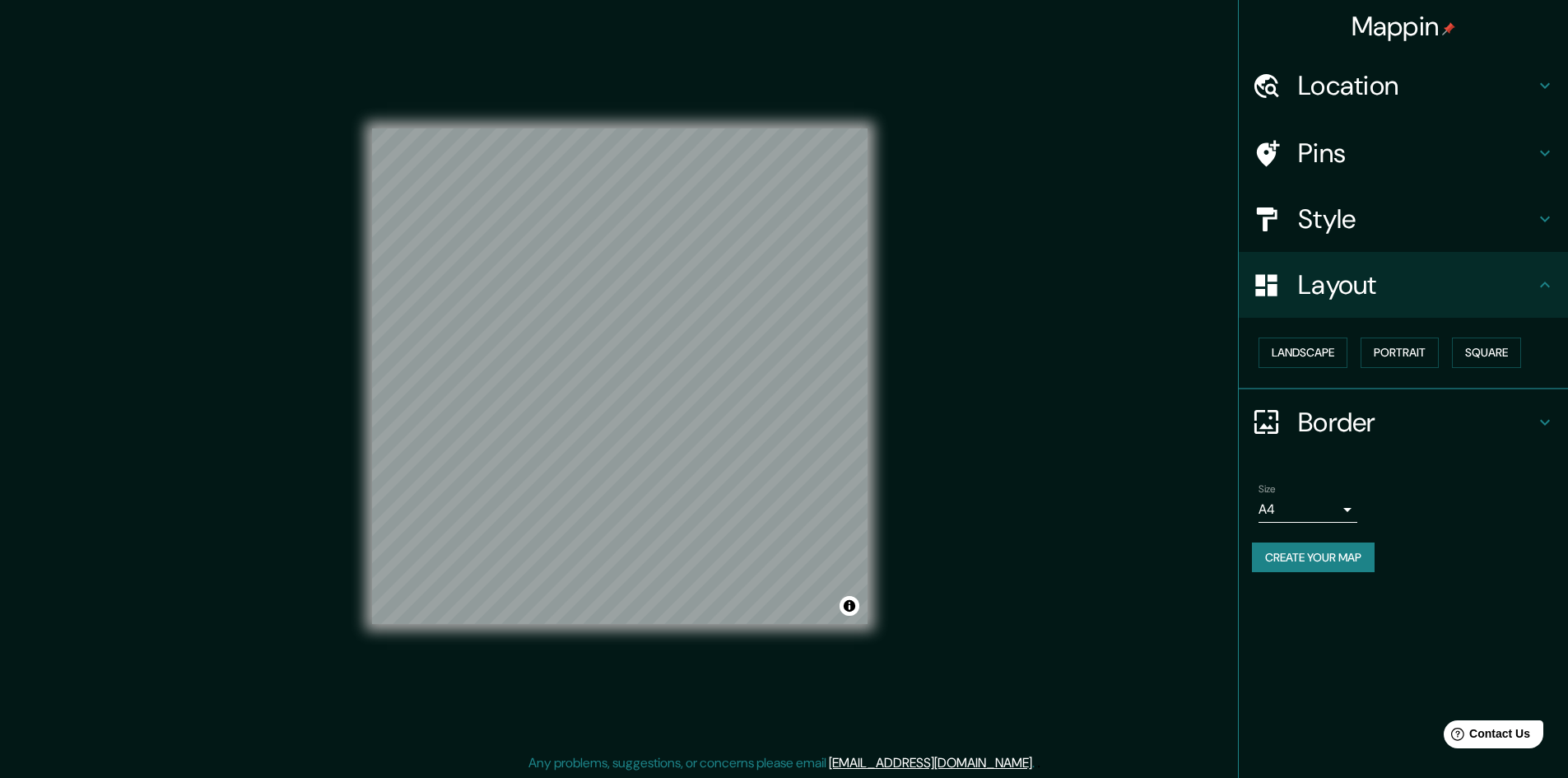
drag, startPoint x: 902, startPoint y: 491, endPoint x: 983, endPoint y: 420, distance: 107.7
click at [983, 420] on div "Mappin Location Medellín, Antioquia, Colombia Pins Style Layout Landscape Portr…" at bounding box center [784, 390] width 1568 height 780
